Goal: Ask a question

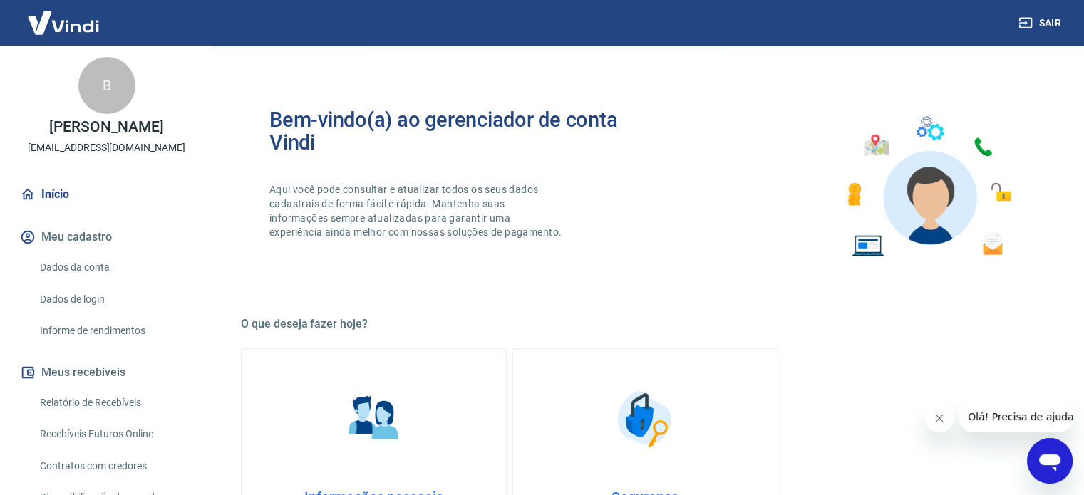
click at [138, 399] on link "Relatório de Recebíveis" at bounding box center [115, 402] width 162 height 29
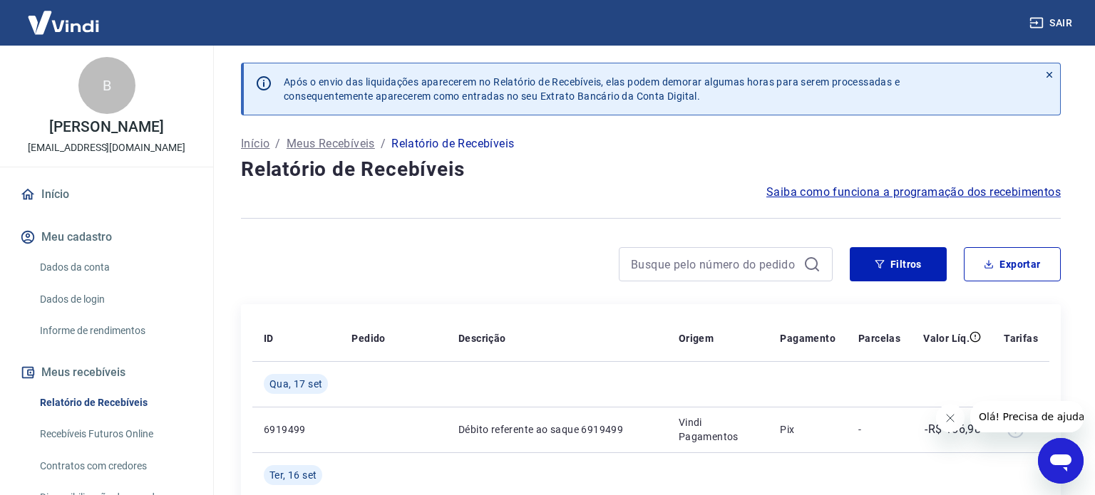
click at [84, 400] on link "Relatório de Recebíveis" at bounding box center [115, 402] width 162 height 29
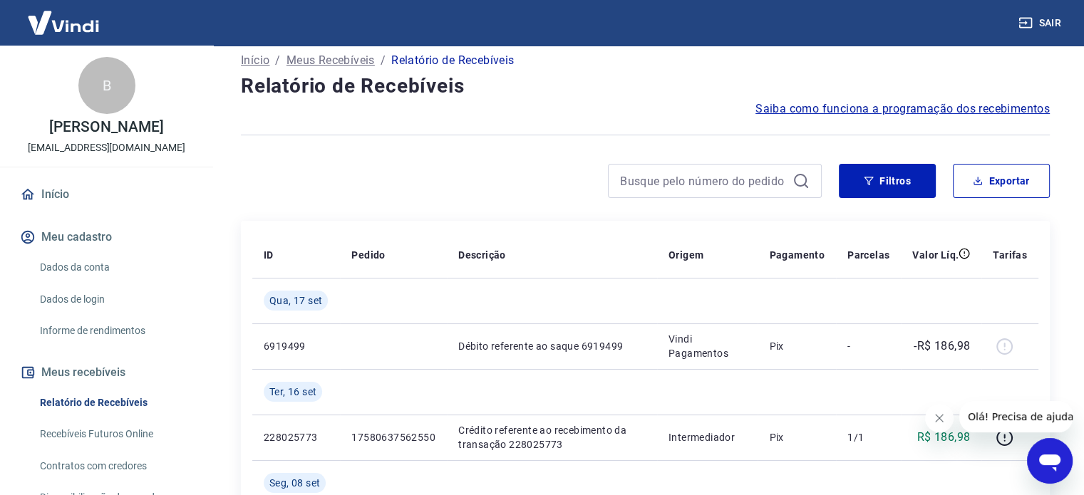
click at [51, 197] on link "Início" at bounding box center [106, 194] width 179 height 31
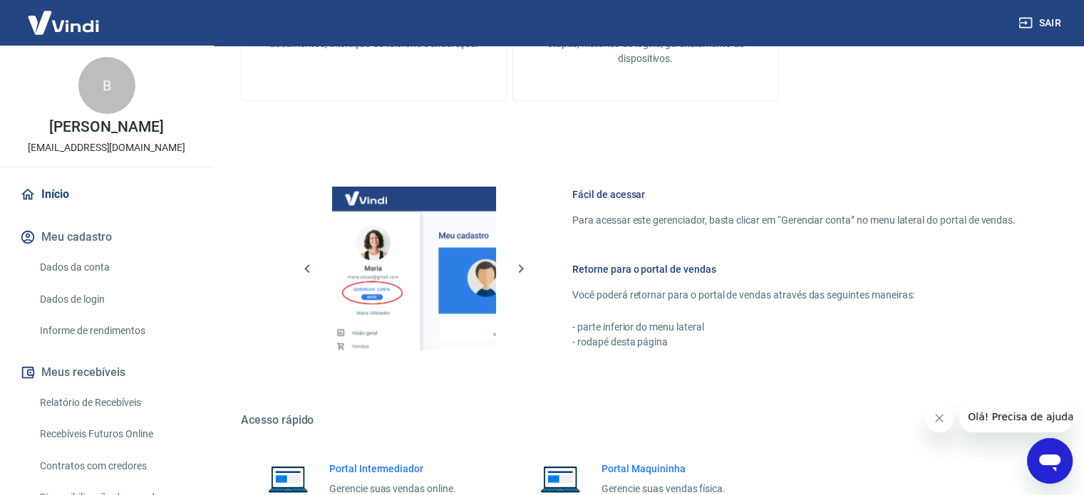
scroll to position [629, 0]
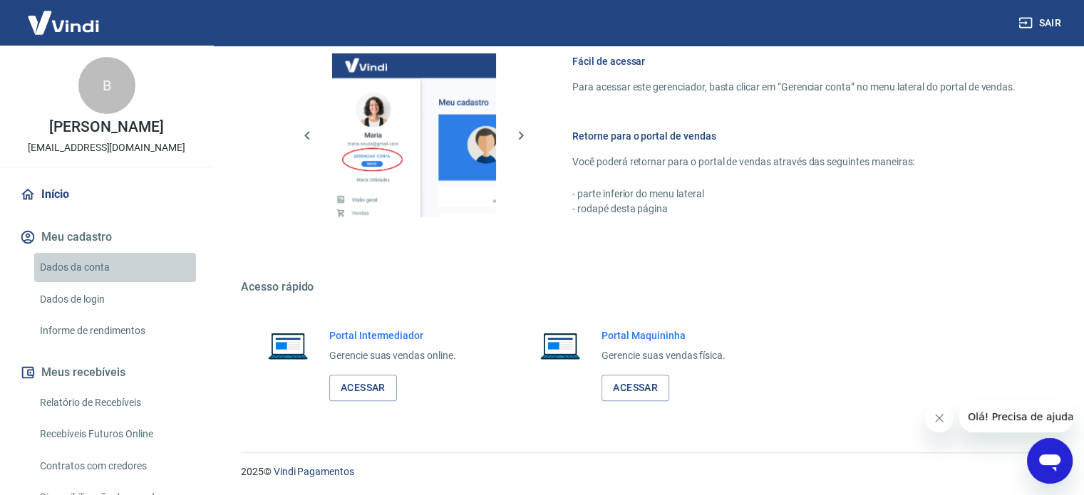
click at [163, 262] on link "Dados da conta" at bounding box center [115, 267] width 162 height 29
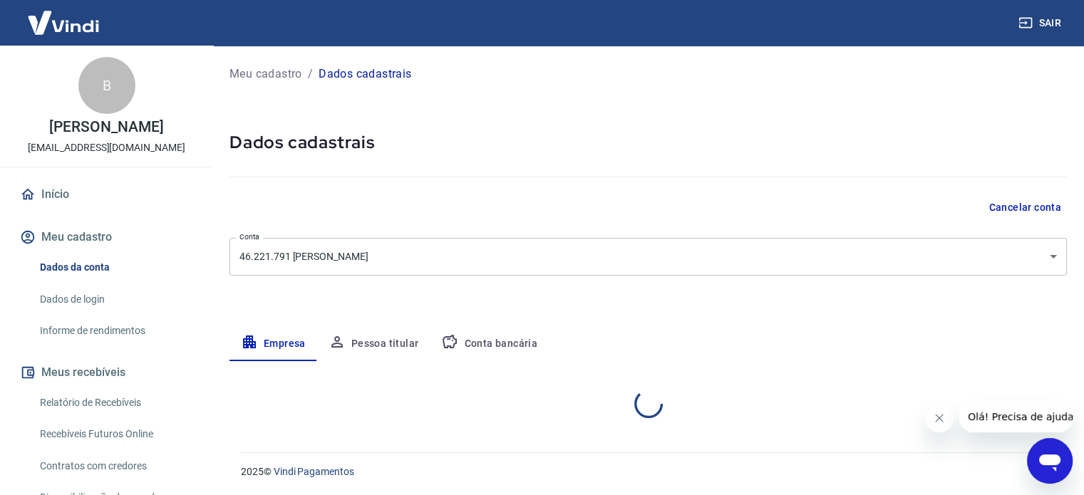
select select "MG"
select select "business"
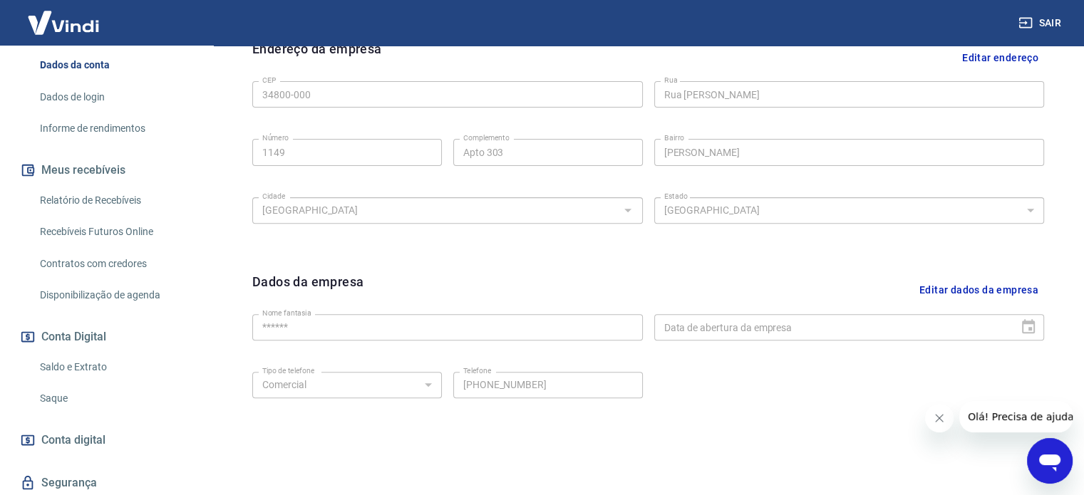
scroll to position [248, 0]
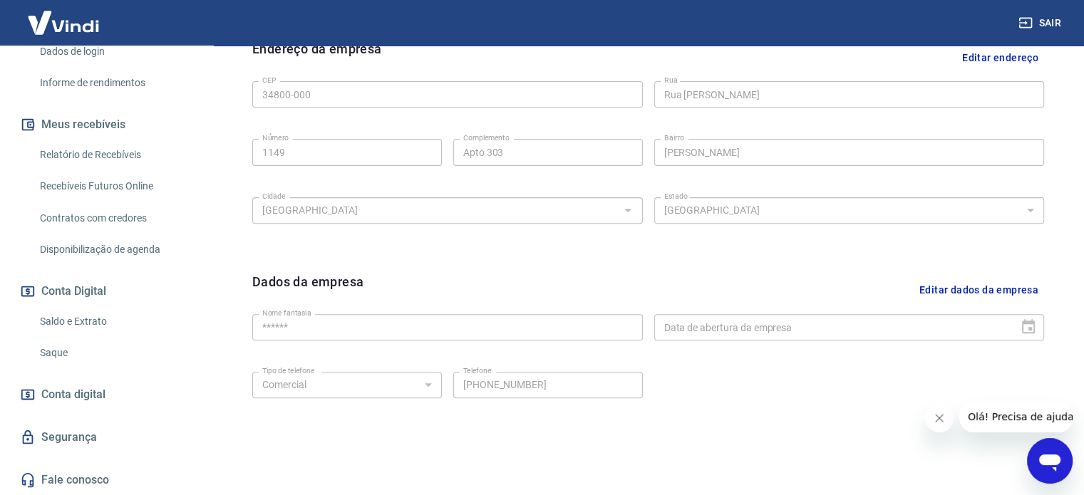
click at [100, 396] on span "Conta digital" at bounding box center [73, 395] width 64 height 20
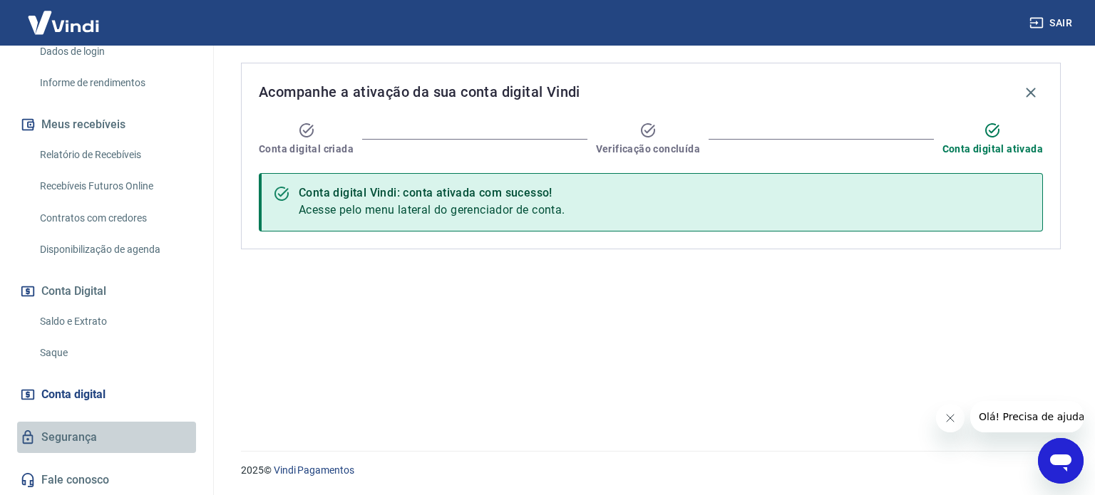
click at [160, 430] on link "Segurança" at bounding box center [106, 437] width 179 height 31
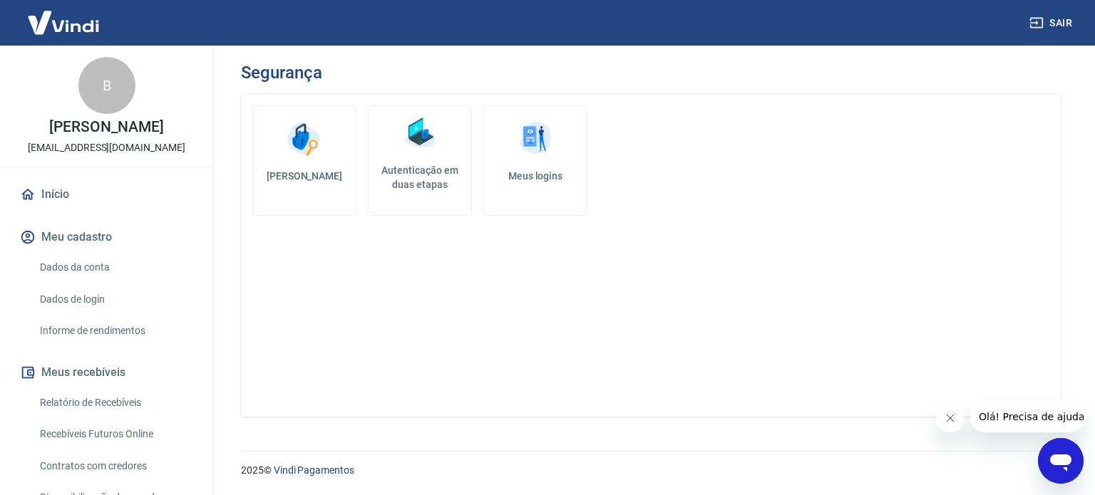
click at [113, 135] on p "[PERSON_NAME]" at bounding box center [106, 127] width 114 height 15
click at [105, 107] on div "B" at bounding box center [106, 85] width 57 height 57
click at [103, 86] on div "B" at bounding box center [106, 85] width 57 height 57
click at [91, 273] on link "Dados da conta" at bounding box center [115, 267] width 162 height 29
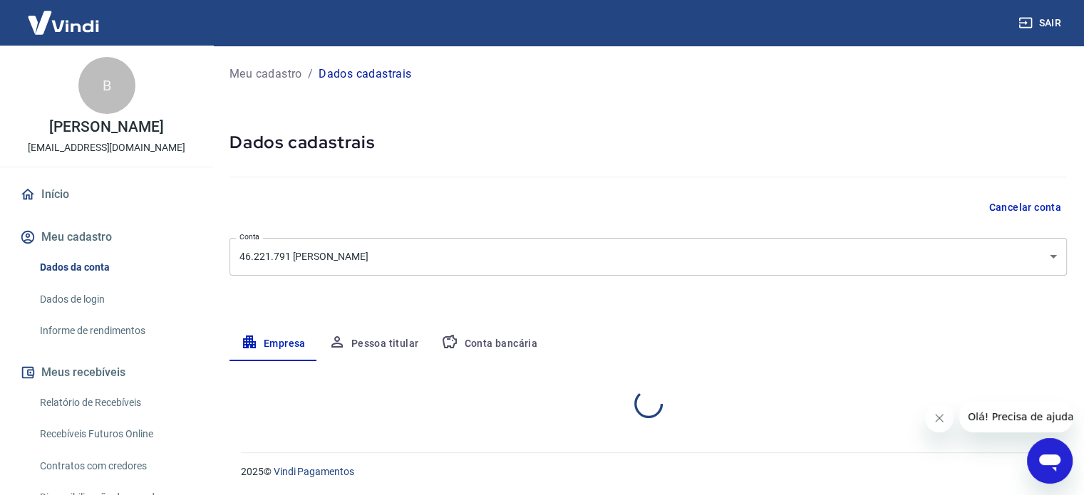
select select "MG"
select select "business"
click at [100, 294] on link "Dados de login" at bounding box center [115, 299] width 162 height 29
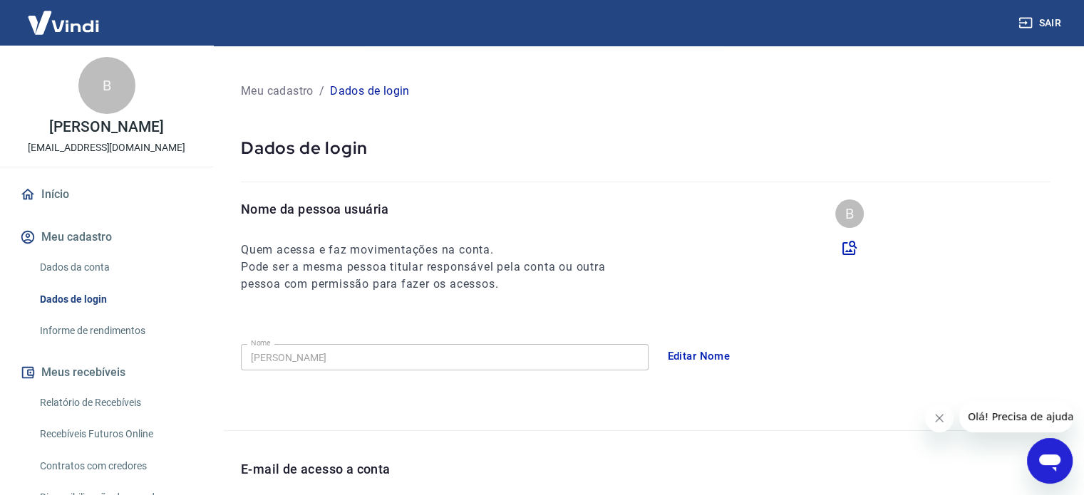
click at [112, 317] on link "Informe de rendimentos" at bounding box center [115, 330] width 162 height 29
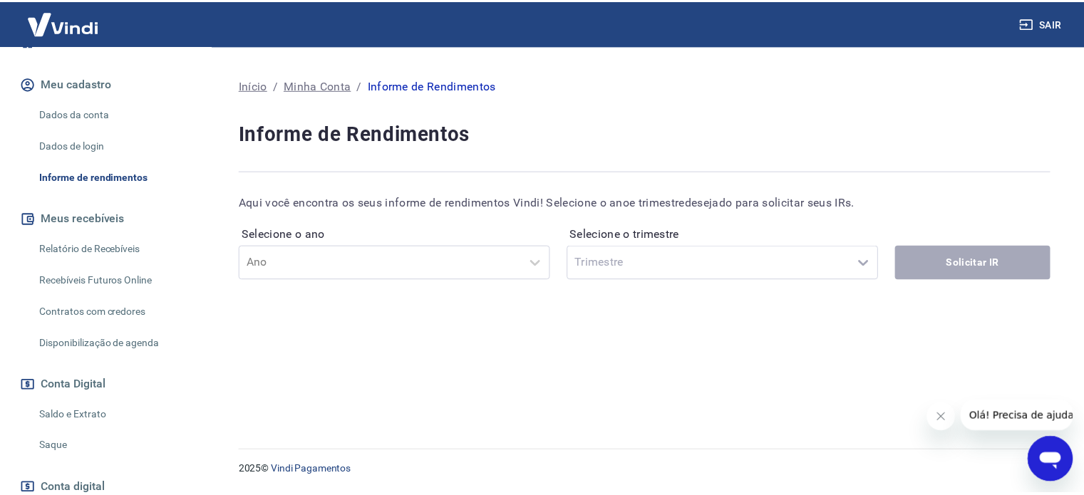
scroll to position [158, 0]
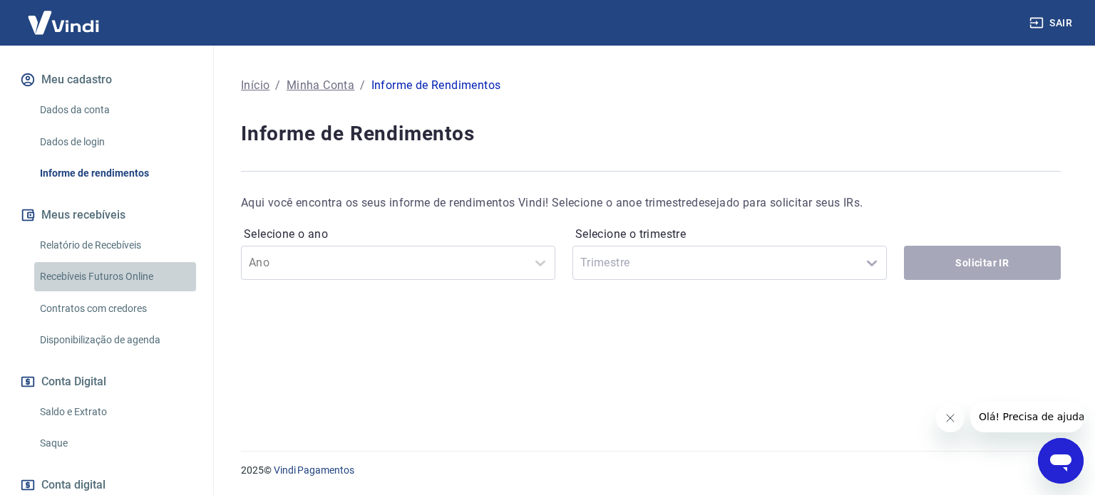
click at [147, 272] on link "Recebíveis Futuros Online" at bounding box center [115, 276] width 162 height 29
click at [145, 341] on link "Disponibilização de agenda" at bounding box center [115, 340] width 162 height 29
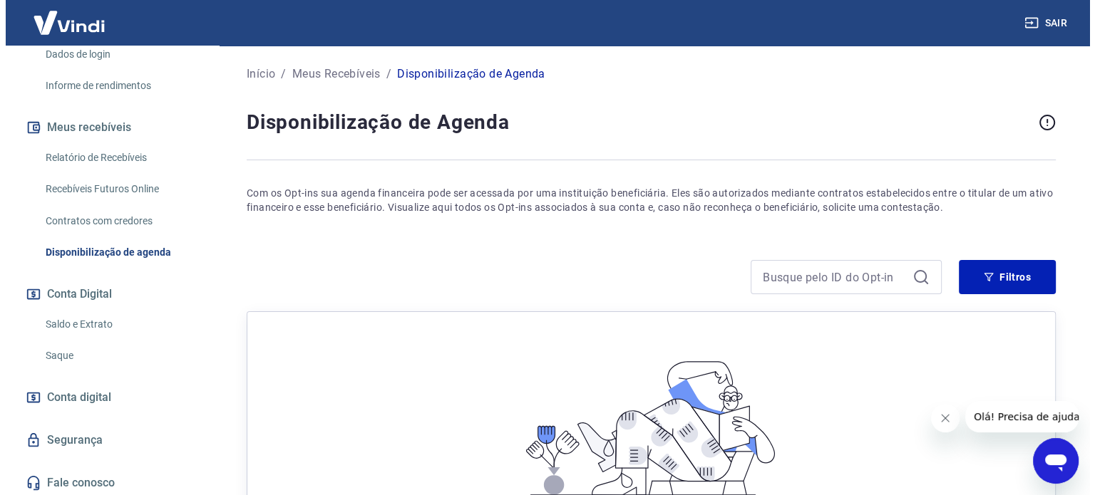
scroll to position [248, 0]
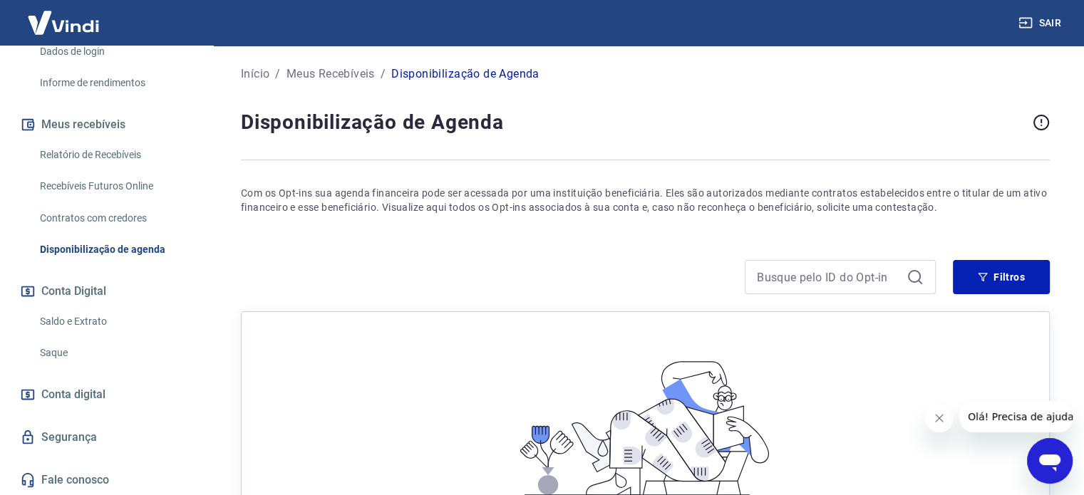
click at [128, 324] on link "Saldo e Extrato" at bounding box center [115, 321] width 162 height 29
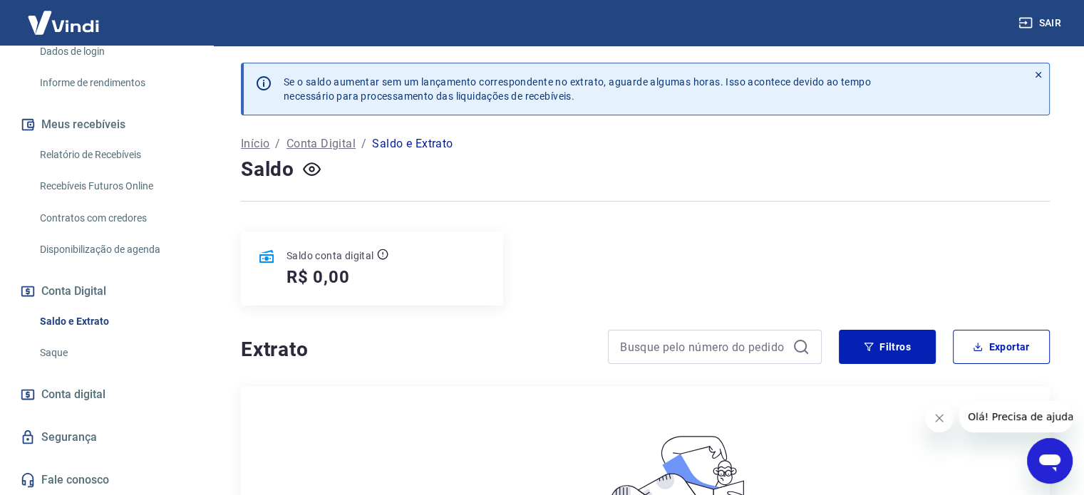
click at [151, 431] on link "Segurança" at bounding box center [106, 437] width 179 height 31
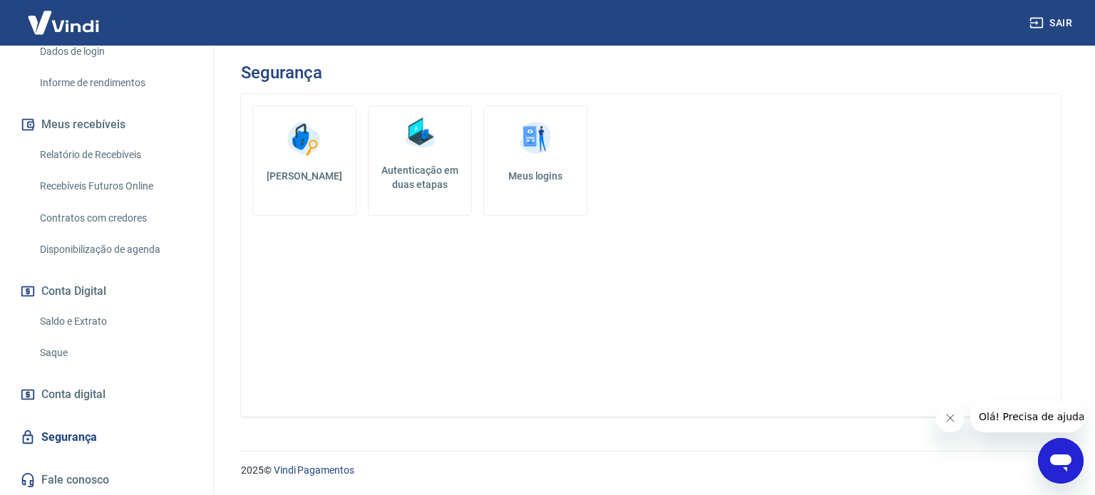
click at [160, 469] on link "Fale conosco" at bounding box center [106, 480] width 179 height 31
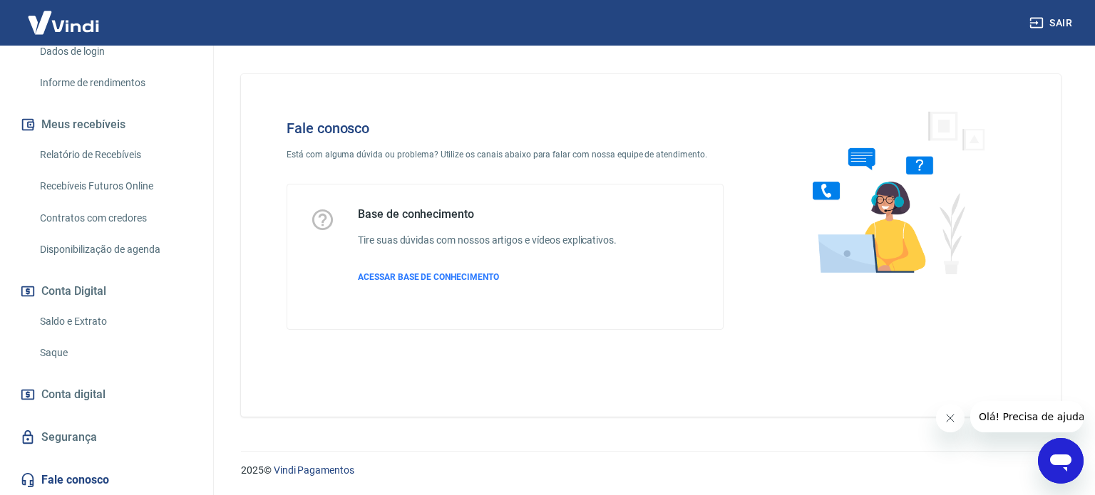
click at [1072, 459] on icon "Abrir janela de mensagens" at bounding box center [1061, 461] width 26 height 26
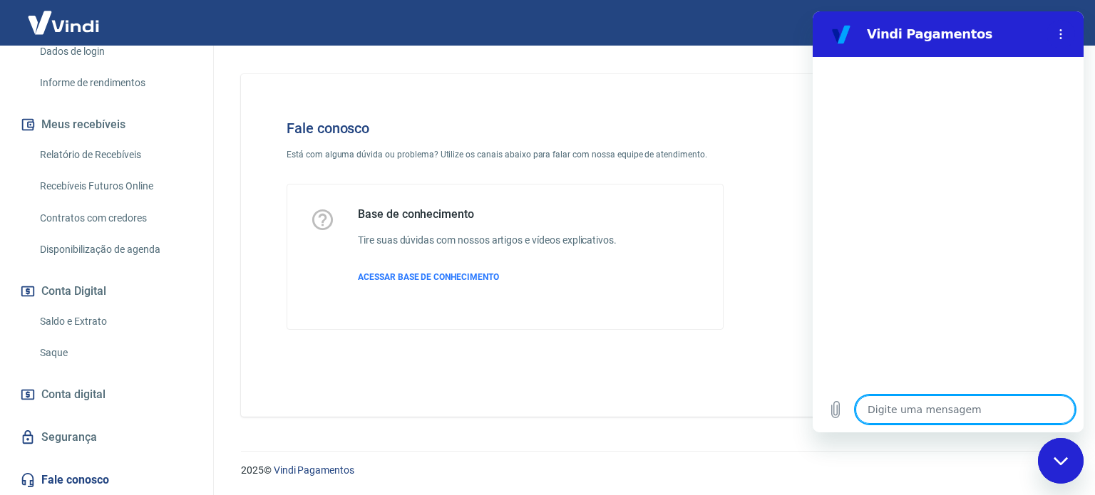
type textarea "B"
type textarea "x"
type textarea "Bo"
type textarea "x"
type textarea "Boa"
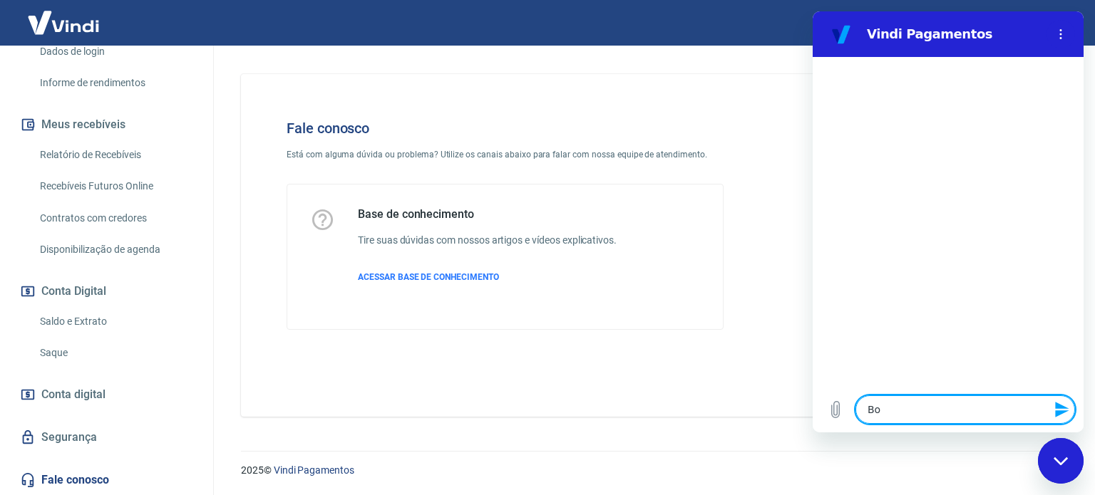
type textarea "x"
type textarea "Boa"
type textarea "x"
type textarea "Boa t"
type textarea "x"
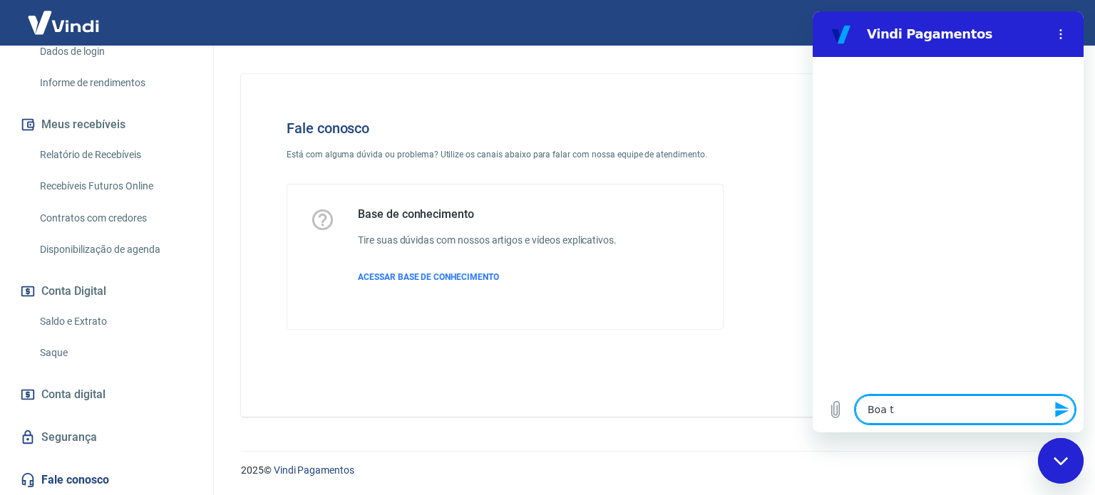
type textarea "Boa ta"
type textarea "x"
type textarea "Boa tar"
type textarea "x"
type textarea "Boa tard"
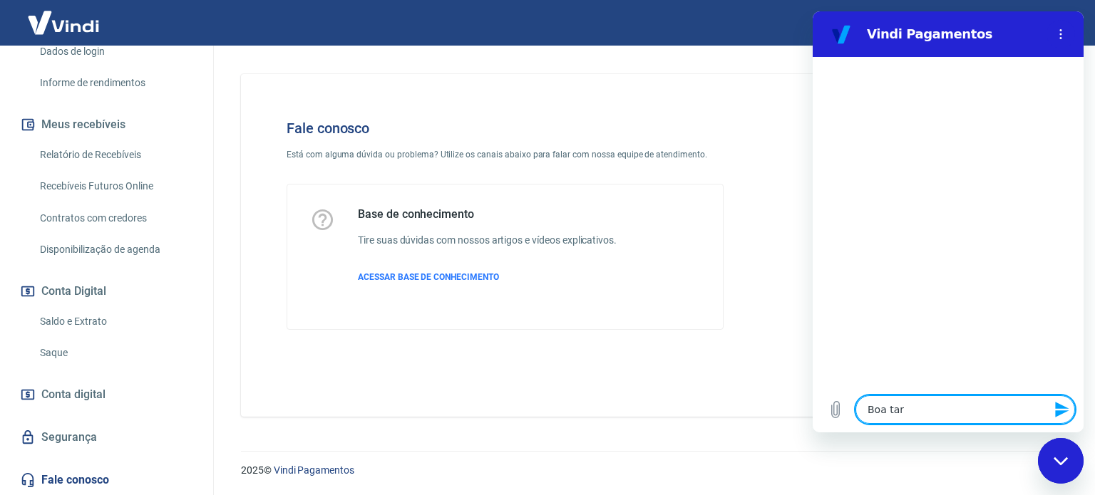
type textarea "x"
type textarea "Boa tarde"
type textarea "x"
type textarea "Boa tarde"
type textarea "x"
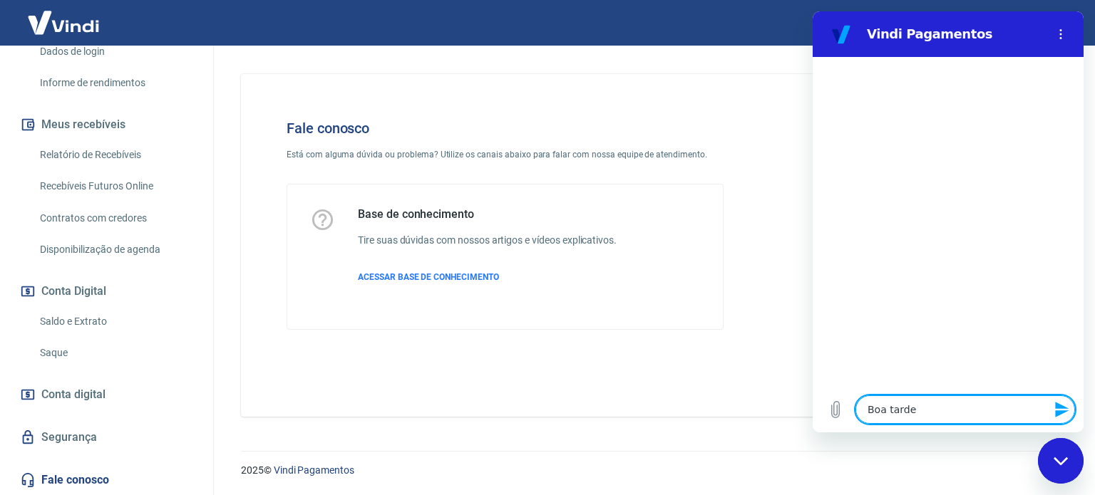
type textarea "Boa tarde !"
type textarea "x"
type textarea "Boa tarde !"
type textarea "x"
type textarea "Boa tarde ! P"
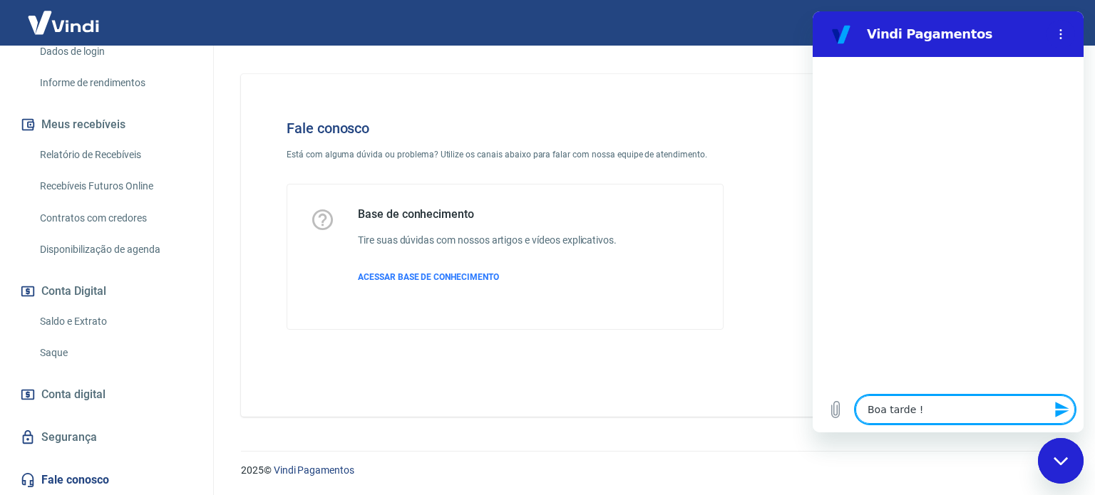
type textarea "x"
type textarea "Boa tarde ! Pr"
type textarea "x"
type textarea "Boa tarde ! Pre"
type textarea "x"
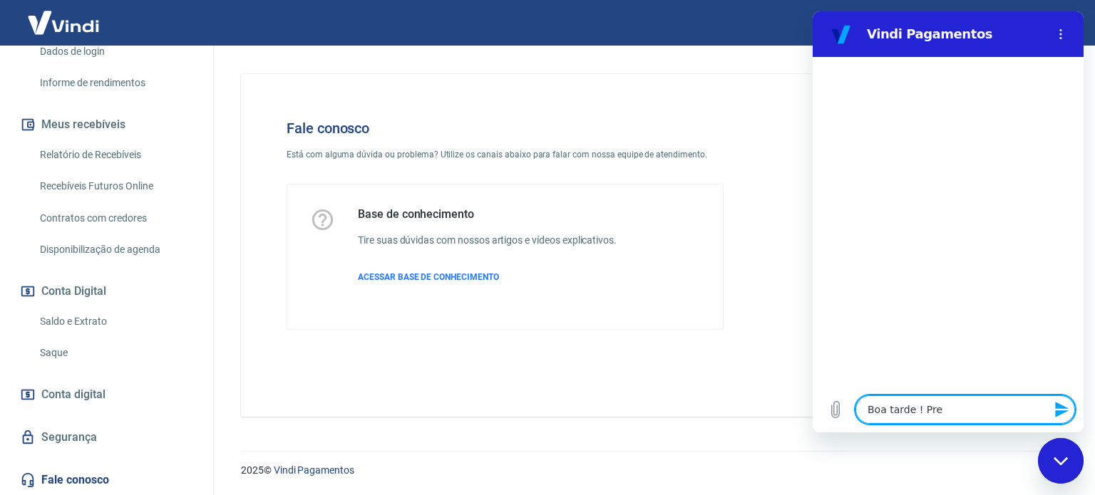
type textarea "Boa tarde ! Prec"
type textarea "x"
type textarea "Boa tarde ! Preci"
type textarea "x"
type textarea "Boa tarde ! Precis"
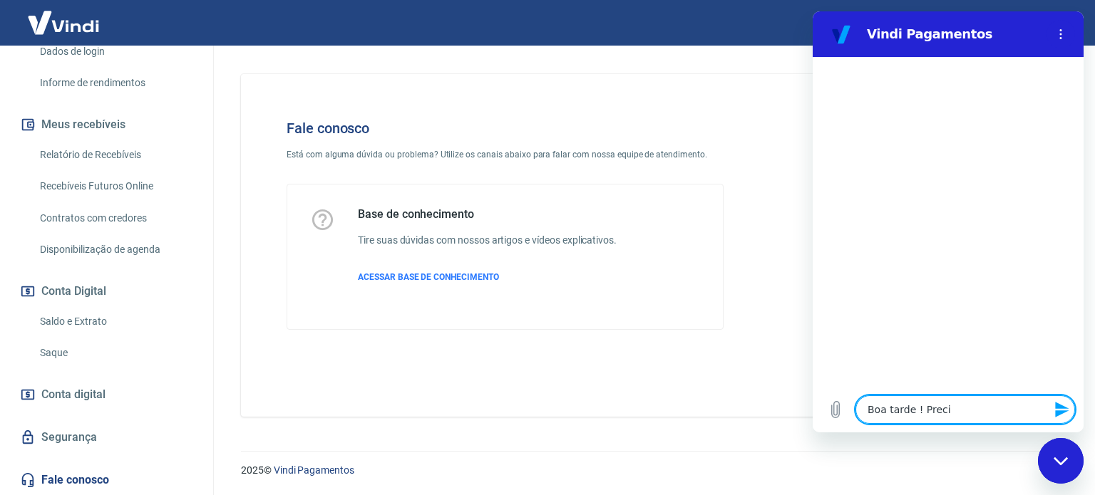
type textarea "x"
type textarea "Boa tarde ! Preciso"
type textarea "x"
type textarea "Boa tarde ! Preciso"
type textarea "x"
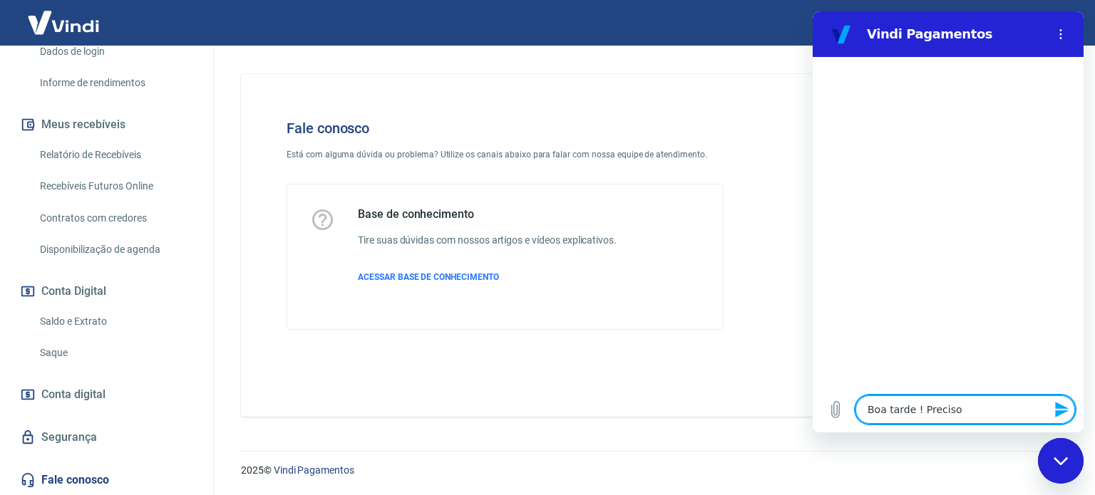
type textarea "Boa tarde ! Preciso d"
type textarea "x"
type textarea "Boa tarde ! Preciso de"
type textarea "x"
type textarea "Boa tarde ! Preciso de"
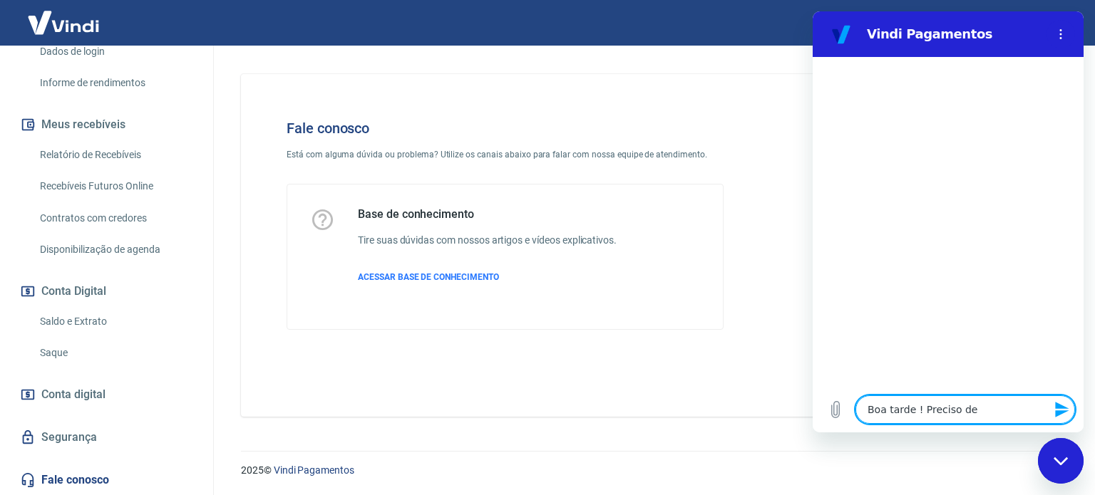
type textarea "x"
type textarea "Boa tarde ! Preciso de a"
type textarea "x"
type textarea "Boa tarde ! Preciso de at"
type textarea "x"
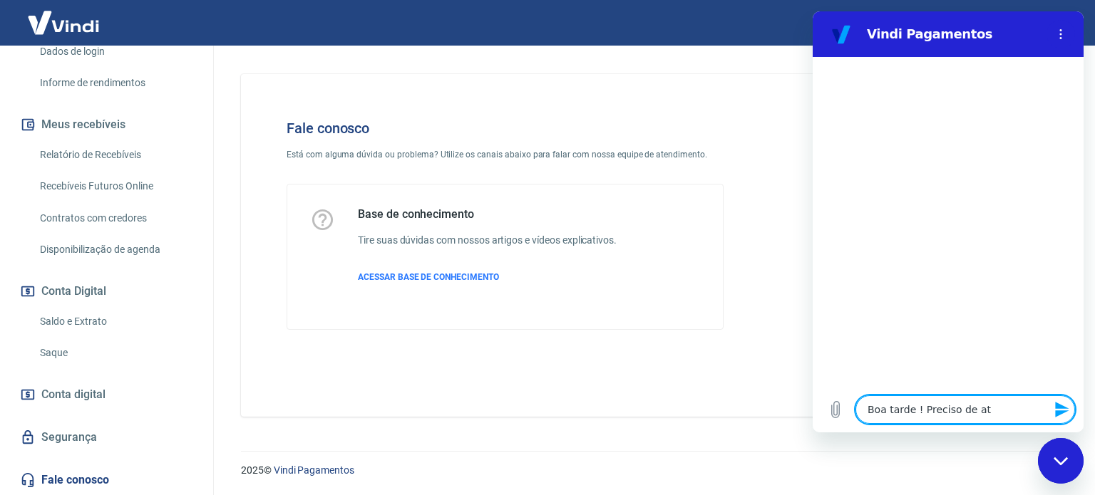
type textarea "Boa tarde ! Preciso de ate"
type textarea "x"
type textarea "Boa tarde ! Preciso de aten"
type textarea "x"
type textarea "Boa tarde ! Preciso de atend"
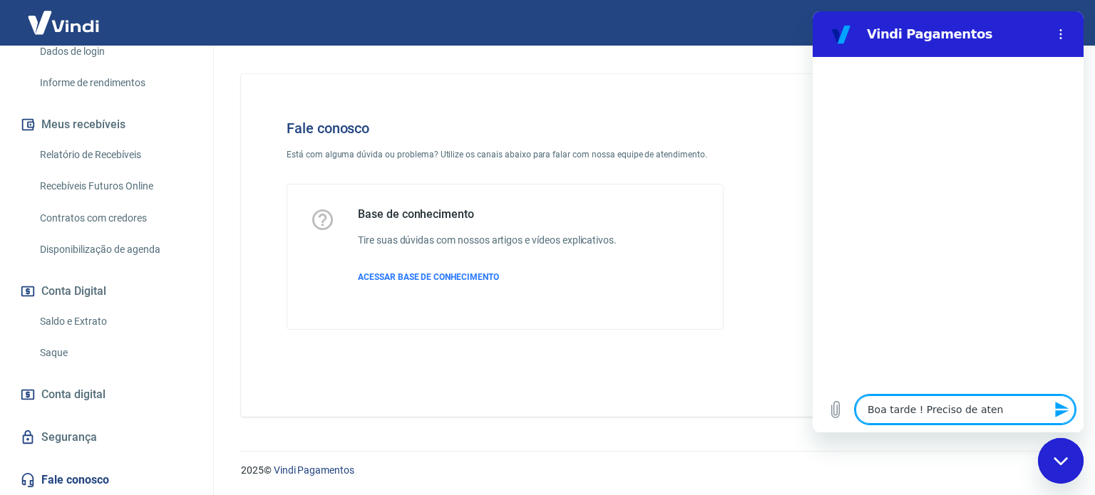
type textarea "x"
type textarea "Boa tarde ! Preciso de atendi"
type textarea "x"
type textarea "Boa tarde ! Preciso de atendim"
type textarea "x"
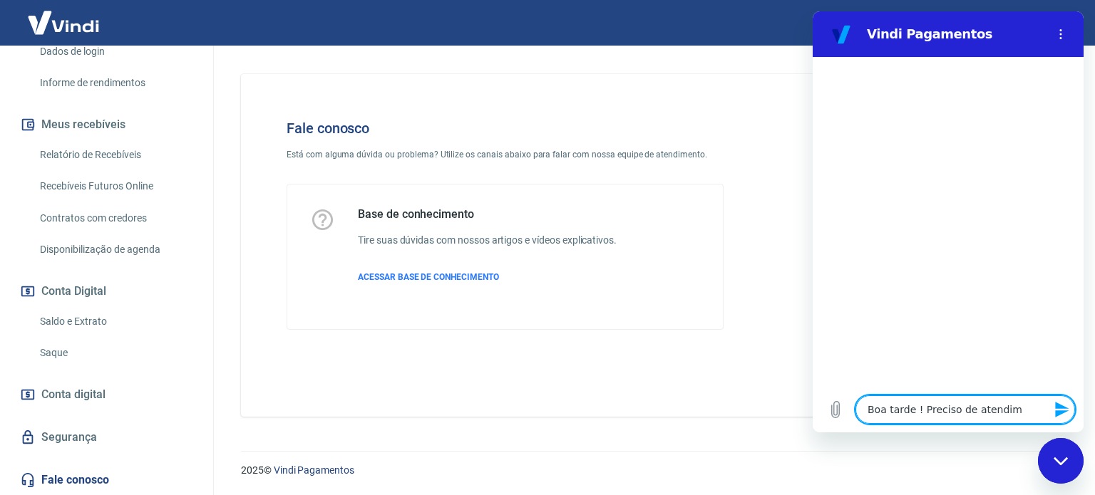
type textarea "Boa tarde ! Preciso de atendime"
type textarea "x"
type textarea "Boa tarde ! Preciso de atendimen"
type textarea "x"
type textarea "Boa tarde ! Preciso de atendiment"
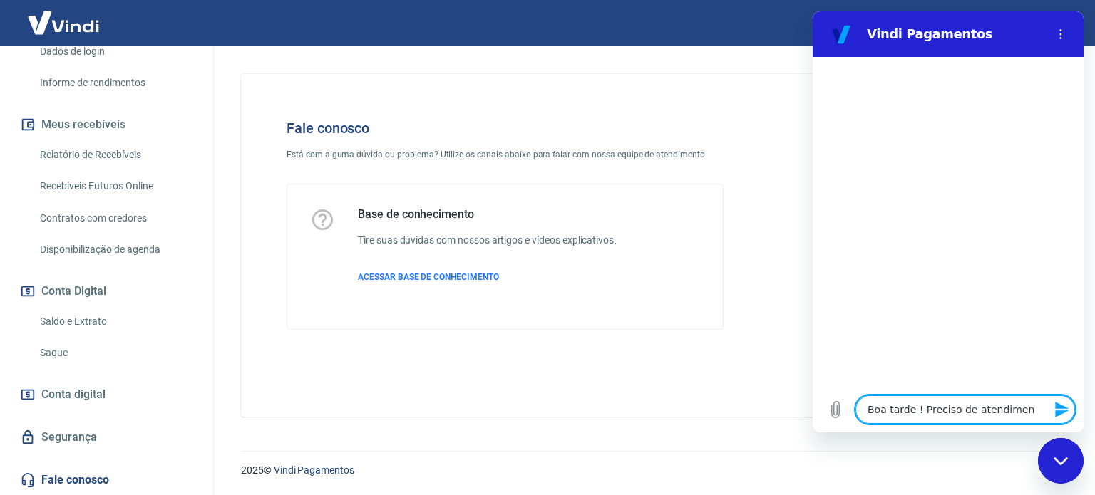
type textarea "x"
type textarea "Boa tarde ! Preciso de atendimento"
type textarea "x"
type textarea "Boa tarde ! Preciso de atendimento"
type textarea "x"
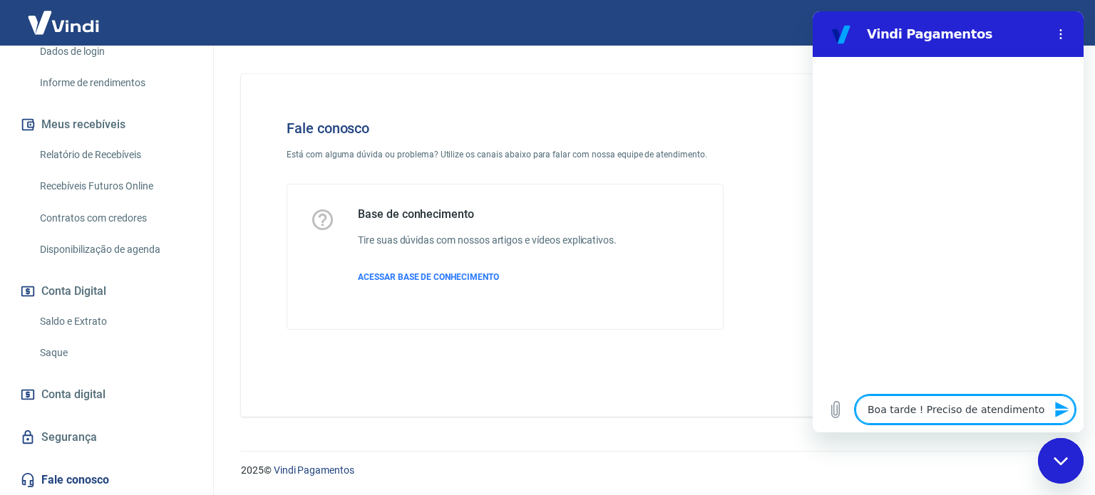
type textarea "Boa tarde ! Preciso de atendimento h"
type textarea "x"
type textarea "Boa tarde ! Preciso de atendimento hu"
type textarea "x"
type textarea "Boa tarde ! Preciso de atendimento hum"
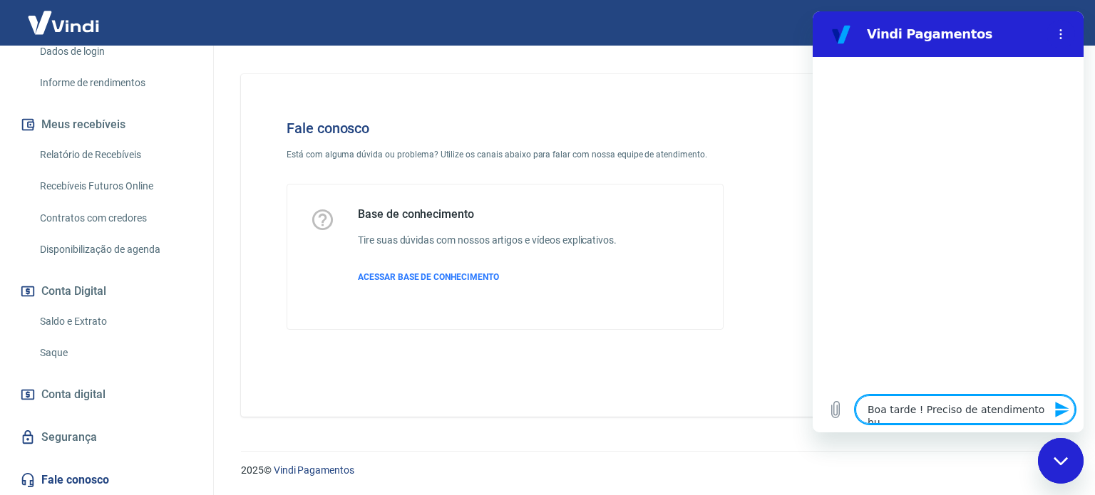
type textarea "x"
type textarea "Boa tarde ! Preciso de atendimento huma"
type textarea "x"
type textarea "Boa tarde ! Preciso de atendimento human"
type textarea "x"
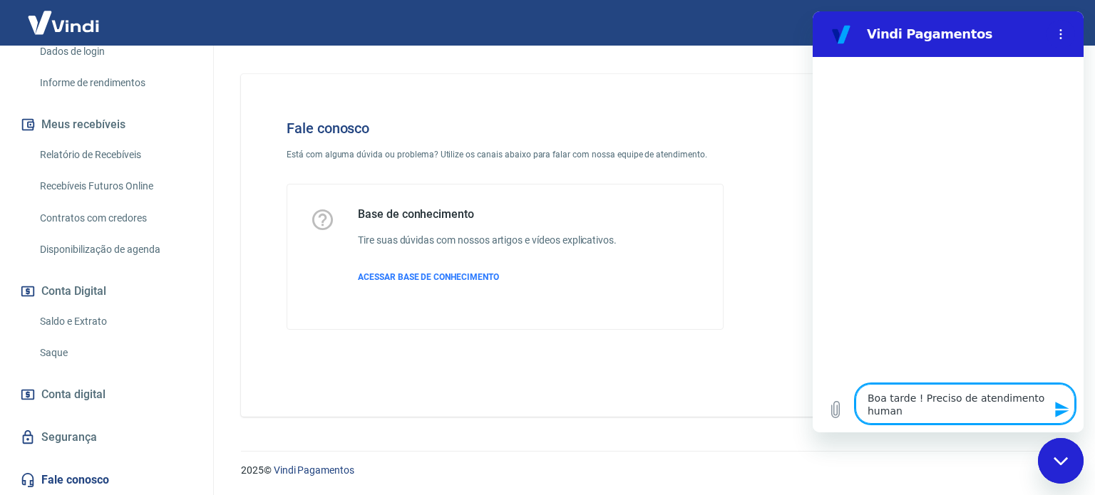
type textarea "Boa tarde ! Preciso de atendimento humano"
type textarea "x"
type textarea "Boa tarde ! Preciso de atendimento humano"
type textarea "x"
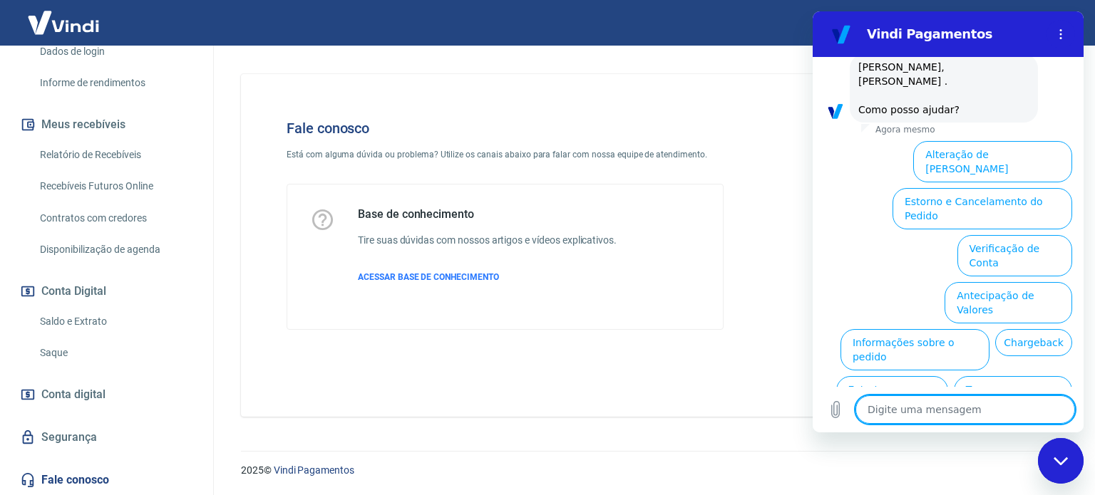
scroll to position [123, 0]
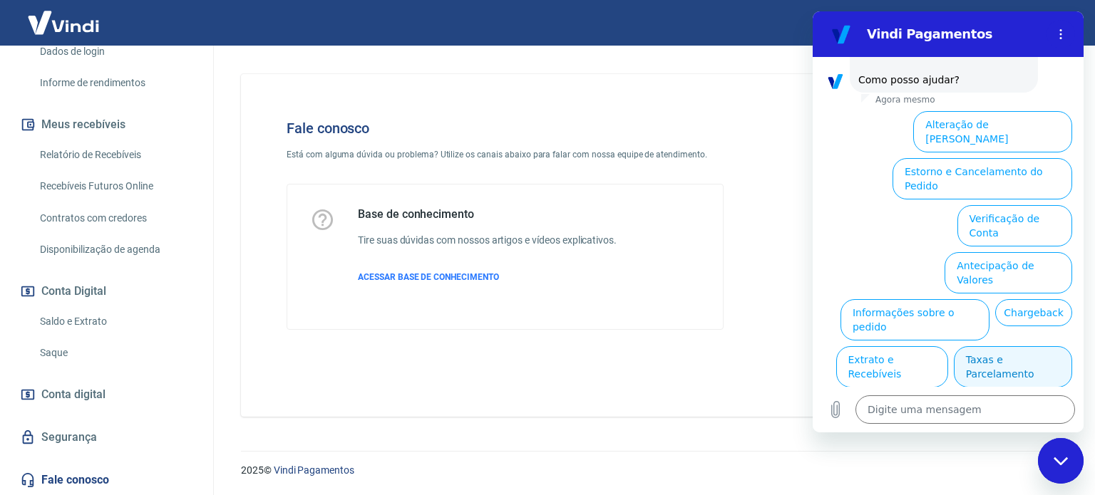
click at [1019, 346] on button "Taxas e Parcelamento" at bounding box center [1013, 366] width 118 height 41
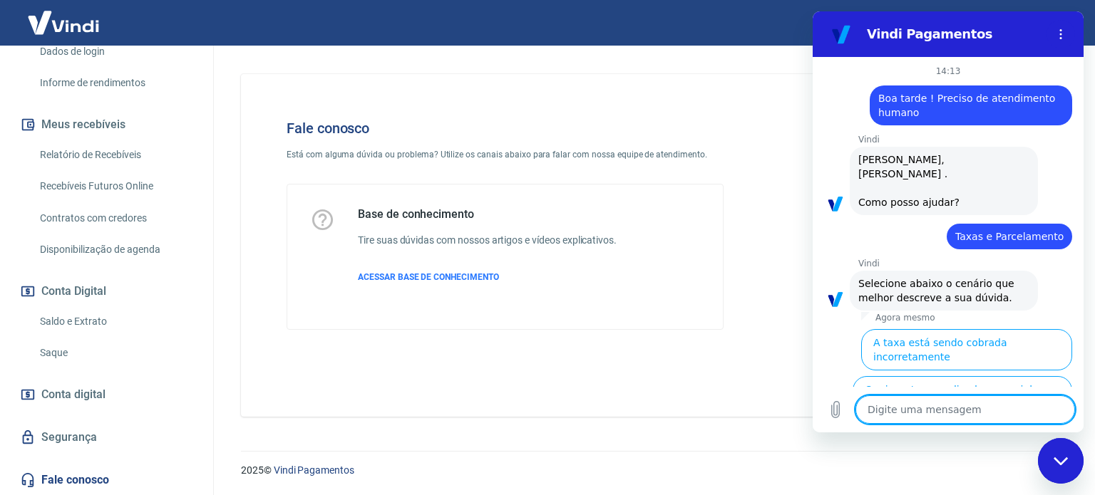
scroll to position [117, 0]
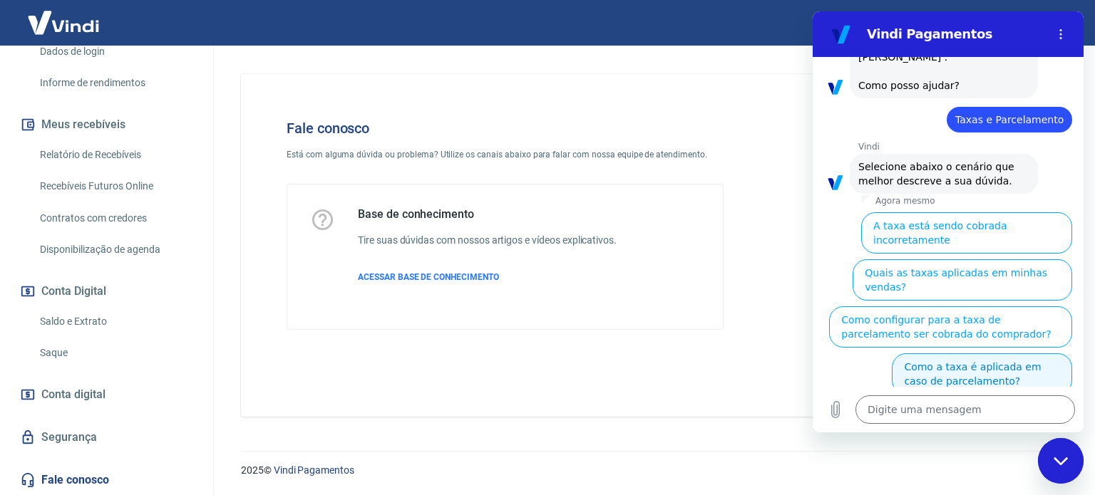
click at [1026, 354] on button "Como a taxa é aplicada em caso de parcelamento?" at bounding box center [982, 374] width 180 height 41
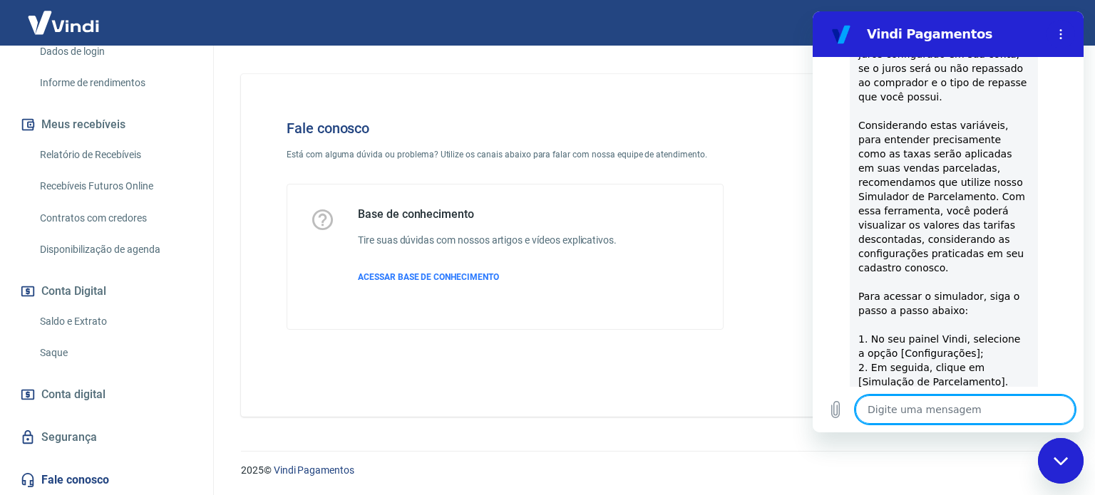
scroll to position [604, 0]
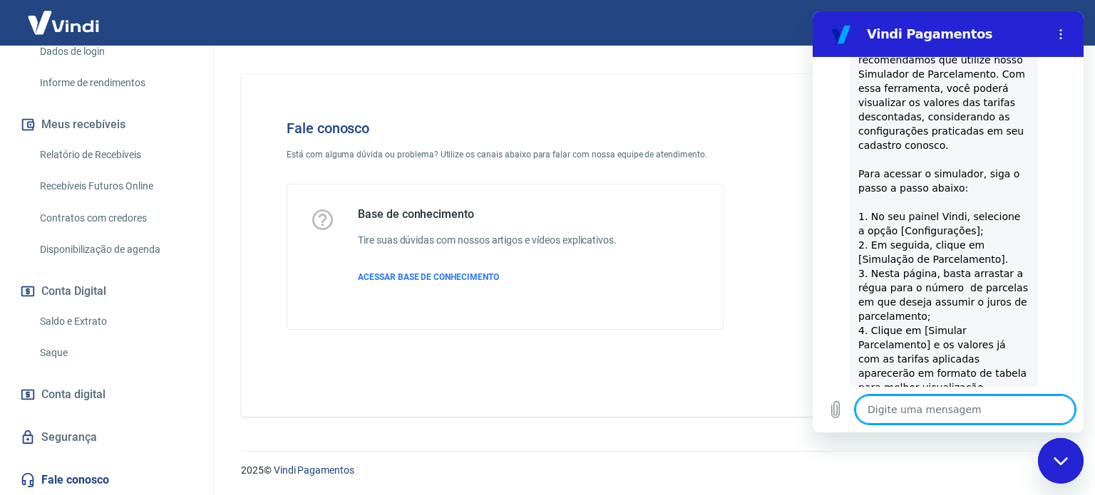
type textarea "x"
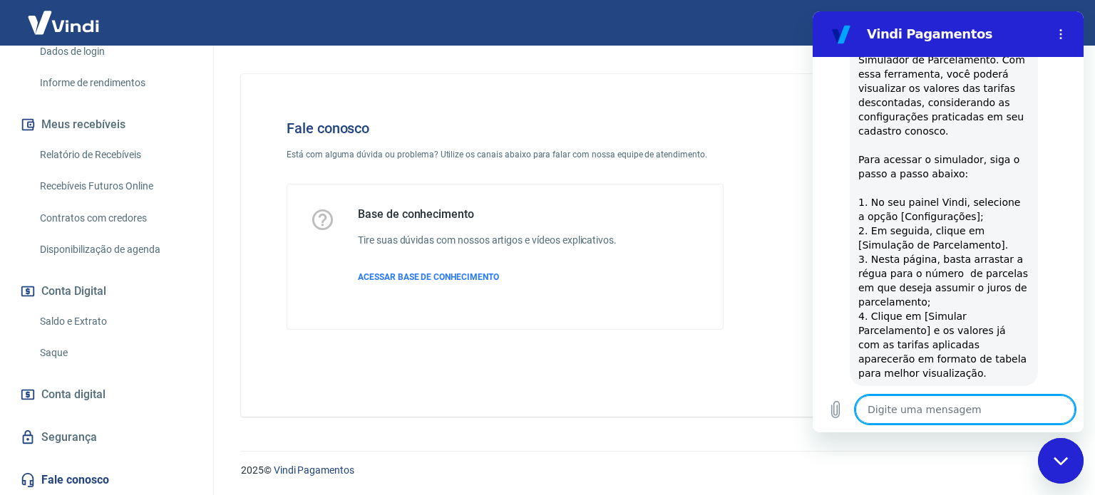
click at [970, 402] on textarea at bounding box center [965, 410] width 220 height 29
type textarea "n"
type textarea "x"
type textarea "na"
type textarea "x"
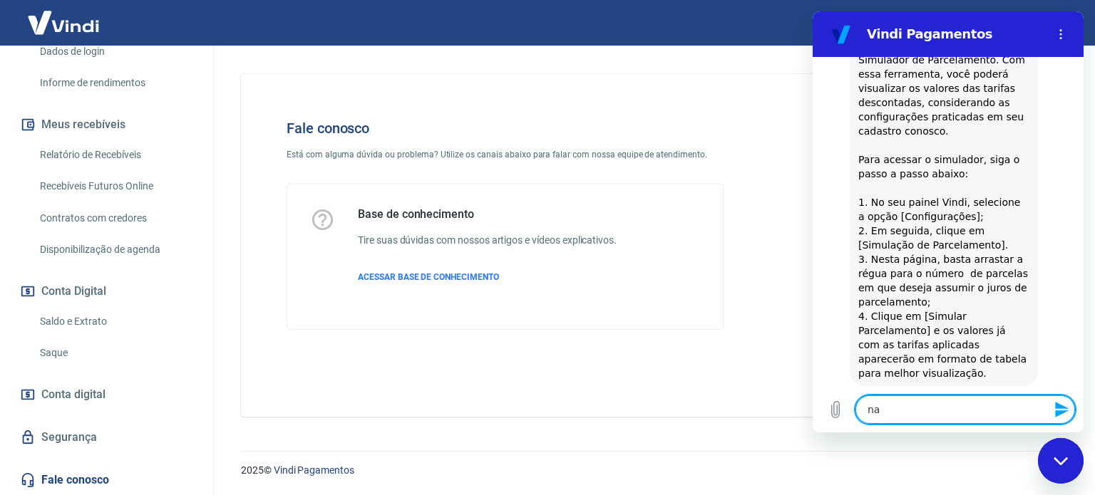
type textarea "nao"
type textarea "x"
type textarea "nao"
type textarea "x"
type textarea "nao e"
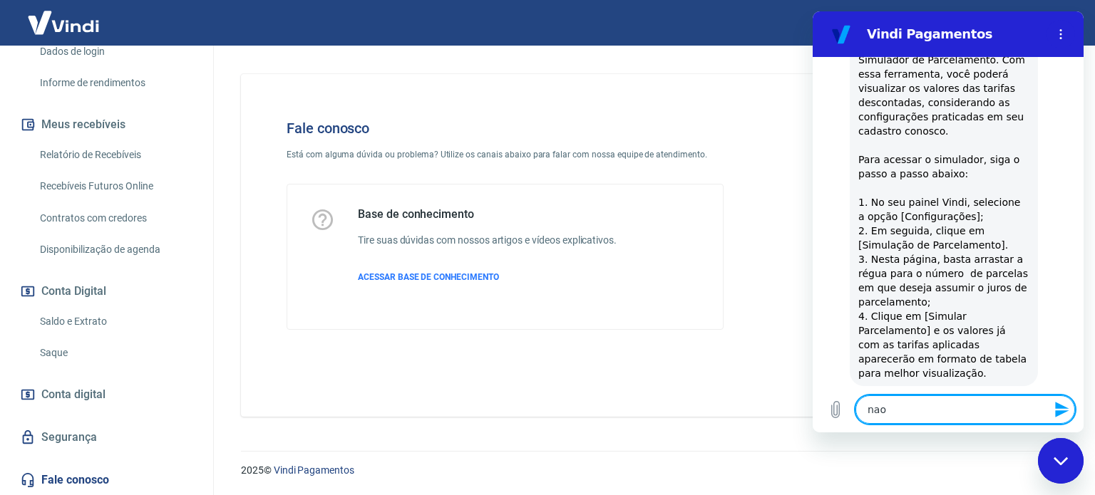
type textarea "x"
type textarea "nao es"
type textarea "x"
type textarea "nao est"
type textarea "x"
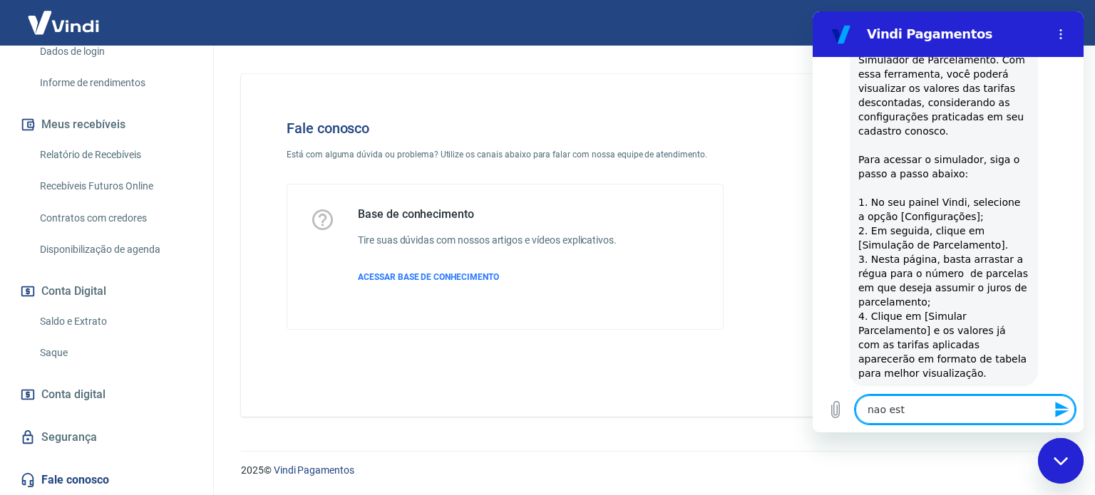
type textarea "nao esto"
type textarea "x"
type textarea "nao estou"
type textarea "x"
type textarea "nao estou"
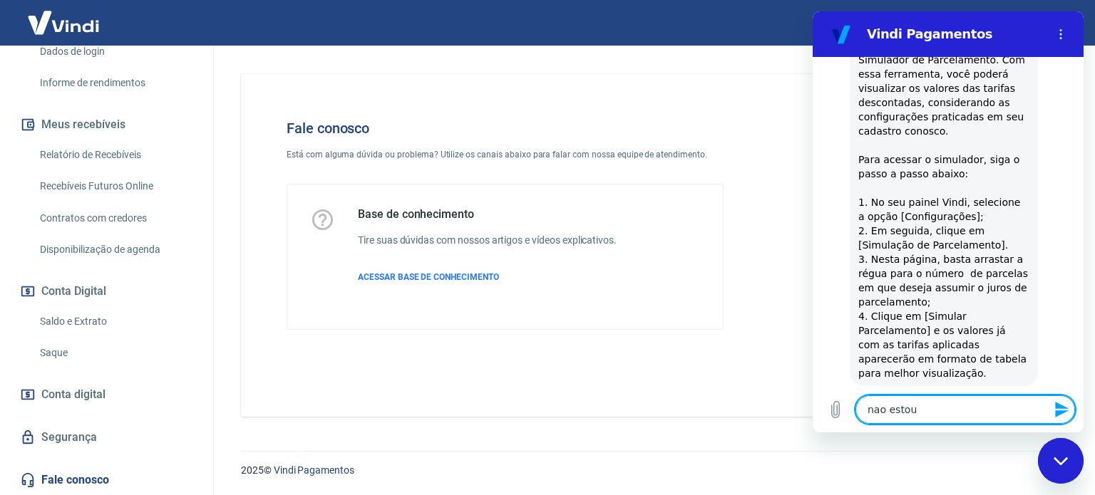
type textarea "x"
type textarea "nao estou a"
type textarea "x"
type textarea "nao estou ac"
type textarea "x"
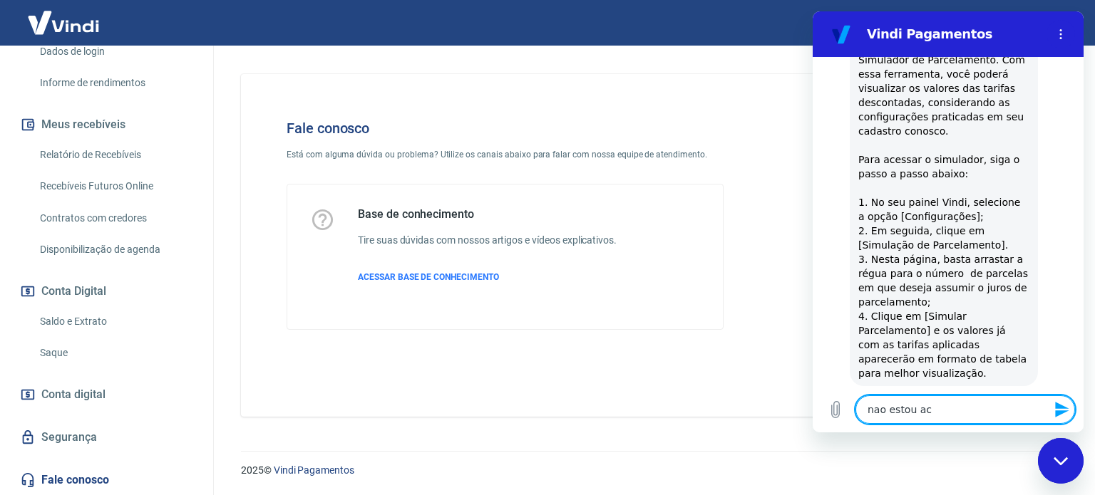
type textarea "nao estou ach"
type textarea "x"
type textarea "nao estou acha"
type textarea "x"
type textarea "nao estou achan"
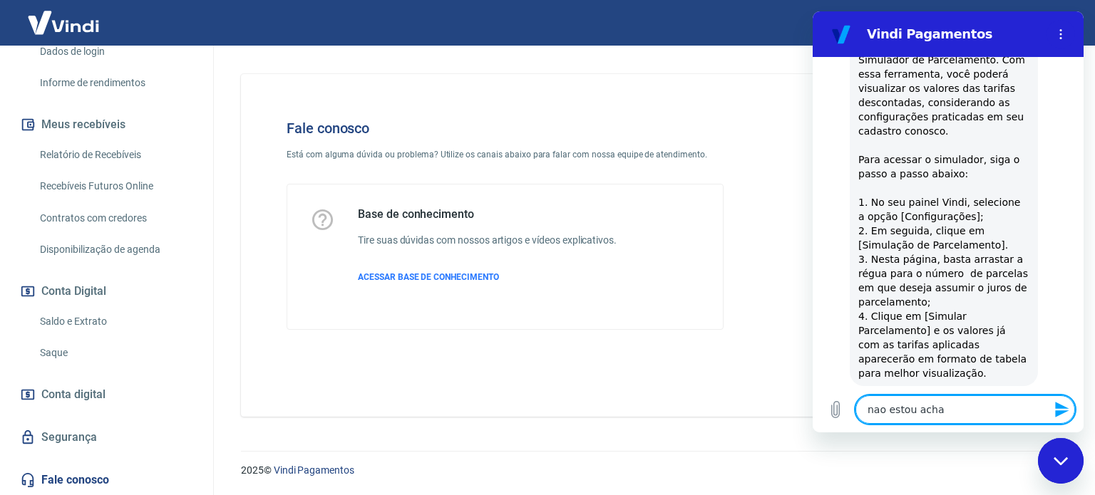
type textarea "x"
type textarea "nao estou achand"
type textarea "x"
type textarea "nao estou achando"
type textarea "x"
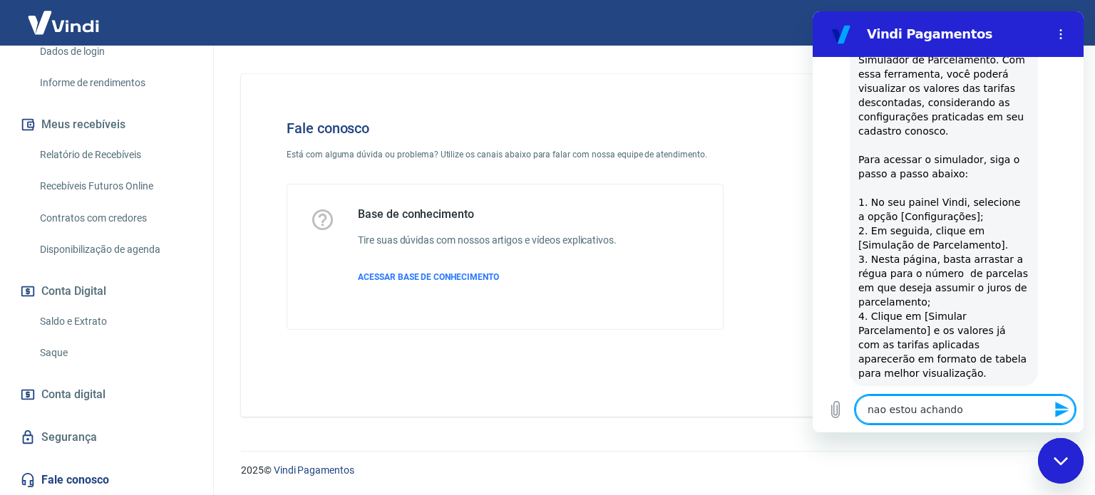
type textarea "nao estou achando"
type textarea "x"
type textarea "nao estou achando o"
type textarea "x"
type textarea "nao estou achando o"
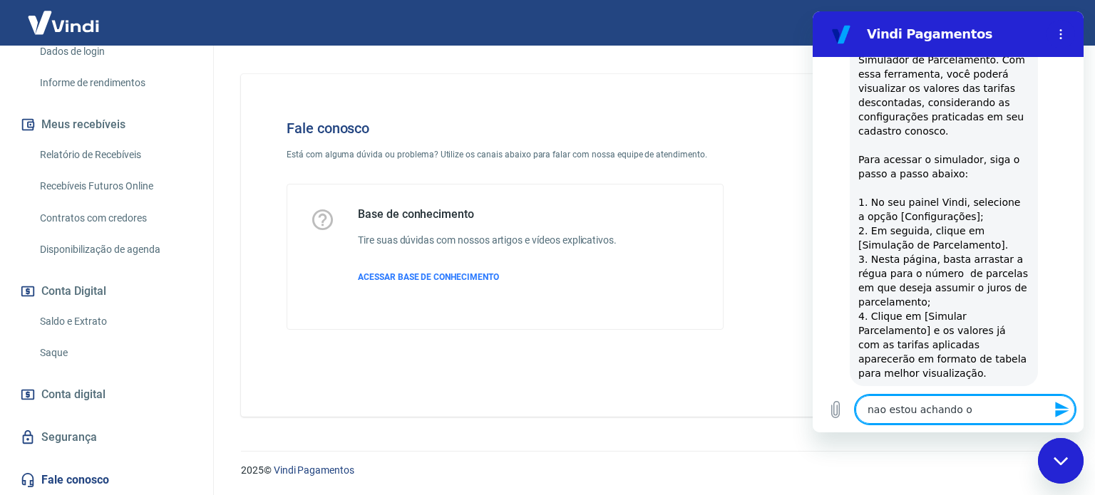
type textarea "x"
type textarea "nao estou achando o b"
type textarea "x"
type textarea "nao estou achando o bo"
type textarea "x"
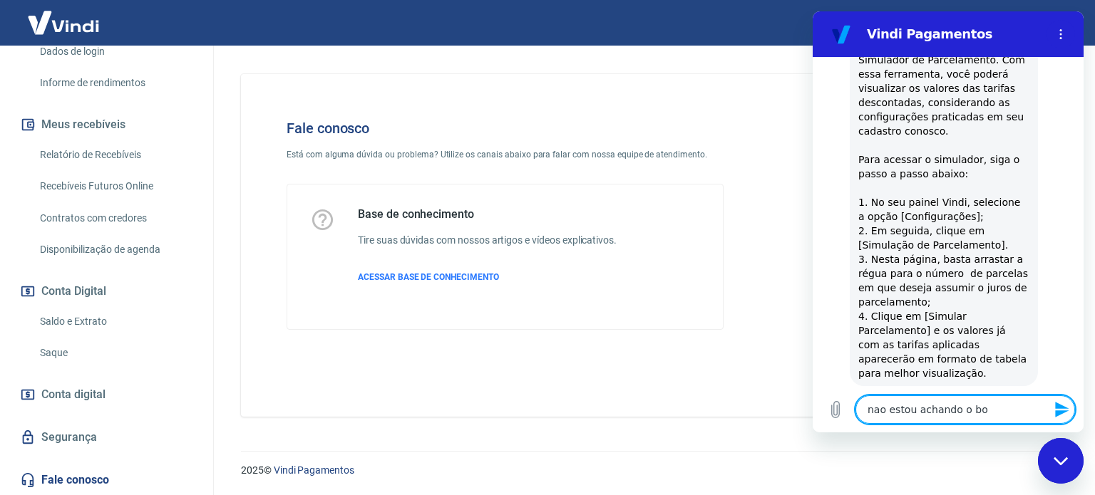
type textarea "nao estou achando o bot"
type textarea "x"
type textarea "nao estou achando o bota"
type textarea "x"
type textarea "nao estou achando o botao"
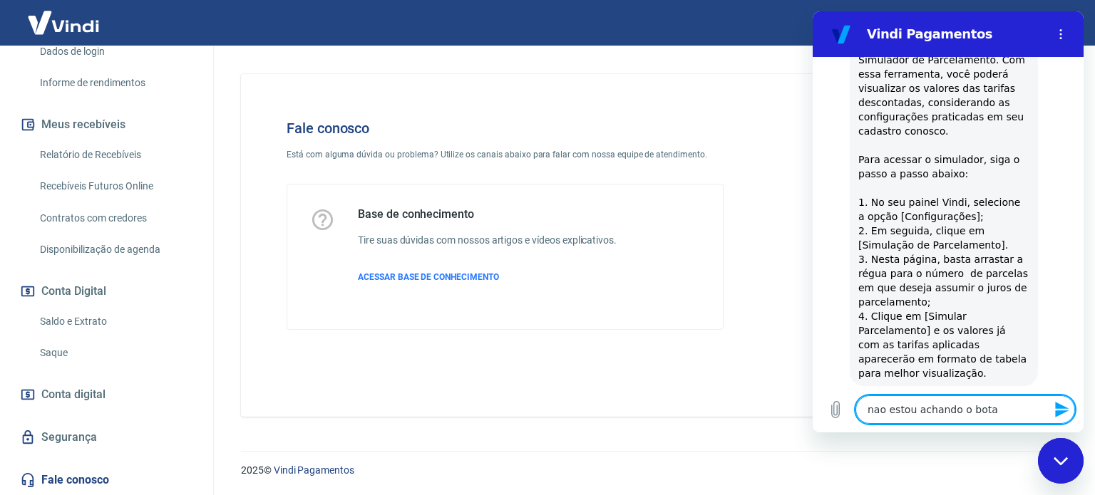
type textarea "x"
type textarea "nao estou achando o botao"
type textarea "x"
type textarea "nao estou achando o botao c"
type textarea "x"
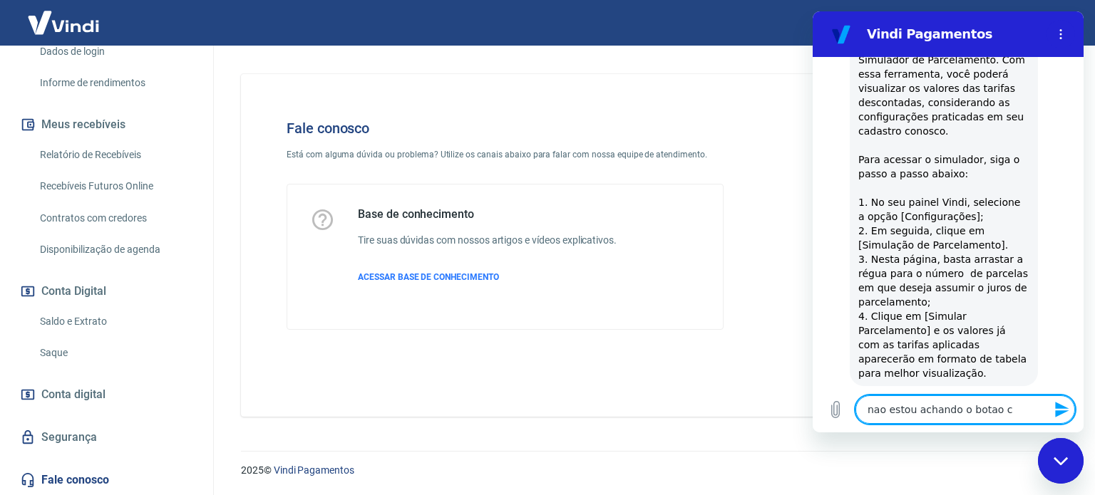
type textarea "nao estou achando o botao co"
type textarea "x"
type textarea "nao estou achando o botao con"
type textarea "x"
type textarea "nao estou achando o botao conf"
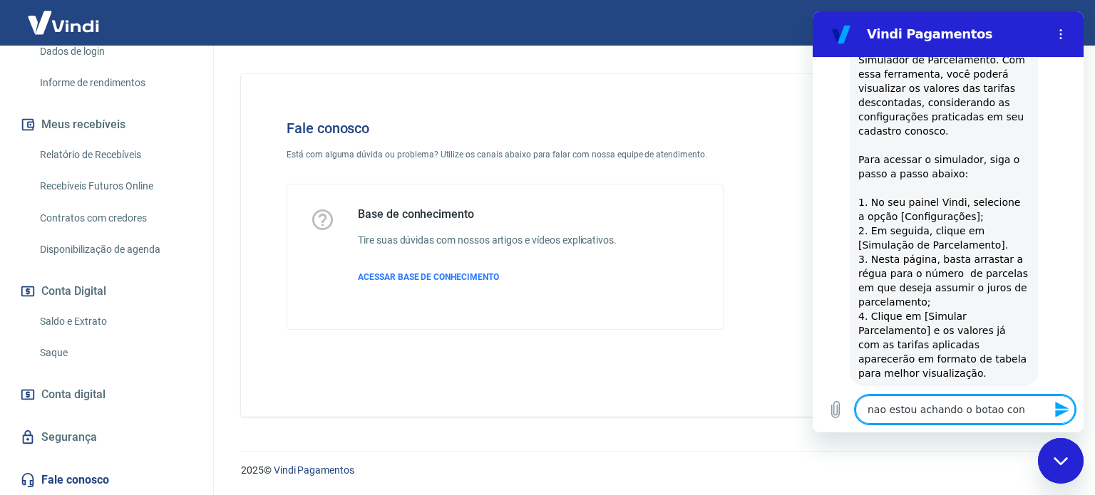
type textarea "x"
type textarea "nao estou achando o botao confi"
type textarea "x"
type textarea "nao estou achando o botao config"
type textarea "x"
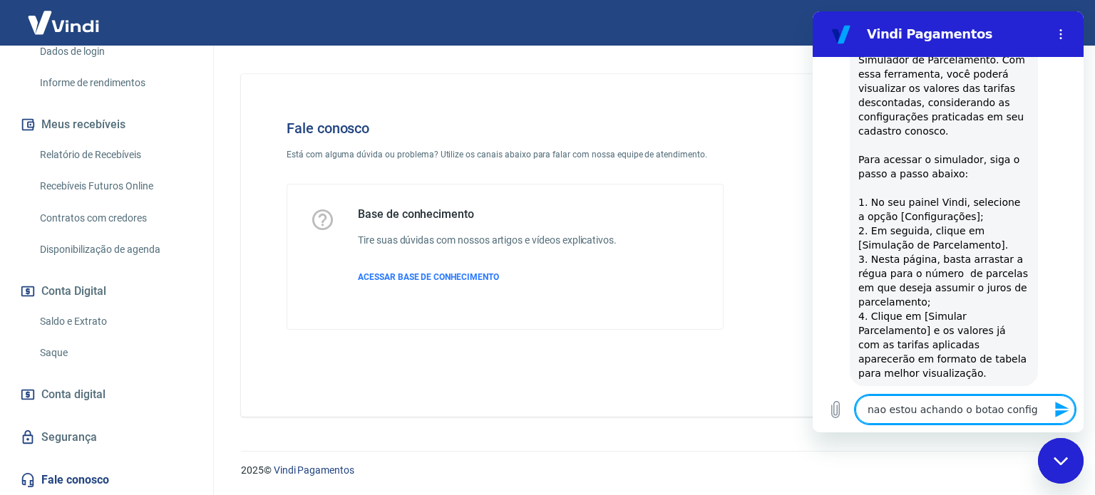
type textarea "nao estou achando o botao configu"
type textarea "x"
type textarea "nao estou achando o botao configur"
type textarea "x"
type textarea "nao estou achando o botao configura"
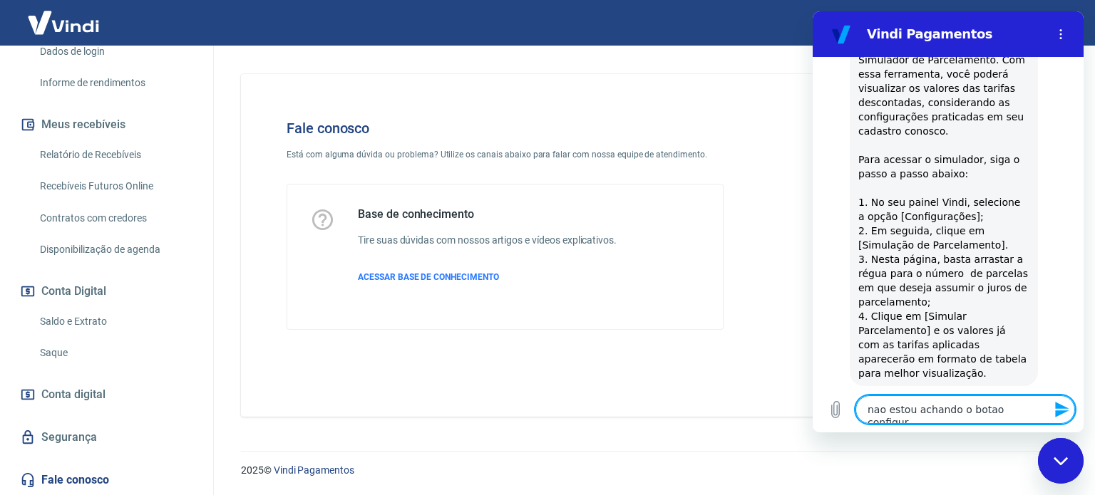
type textarea "x"
type textarea "nao estou achando o botao configuraç"
type textarea "x"
type textarea "nao estou achando o botao configuraçõ"
type textarea "x"
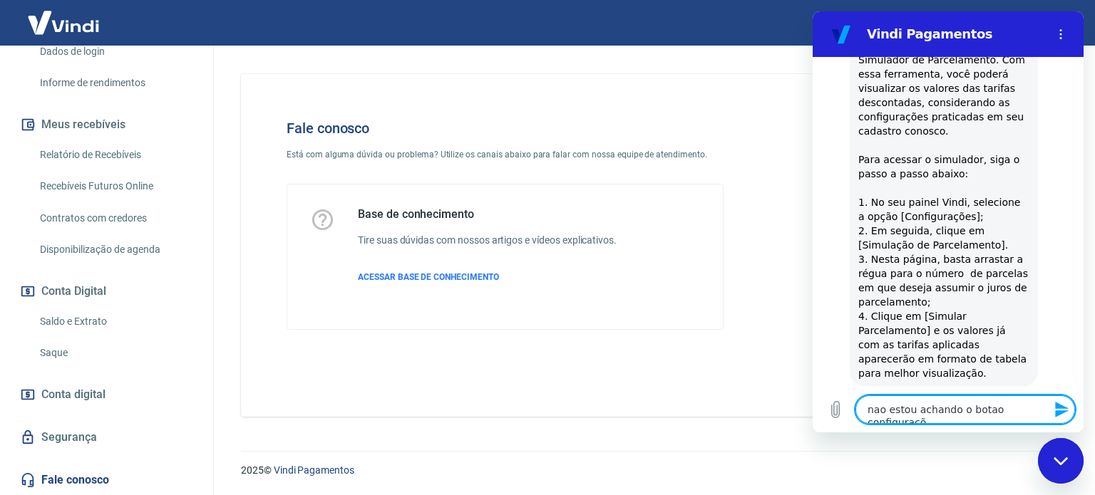
type textarea "nao estou achando o botao configuraçõe"
type textarea "x"
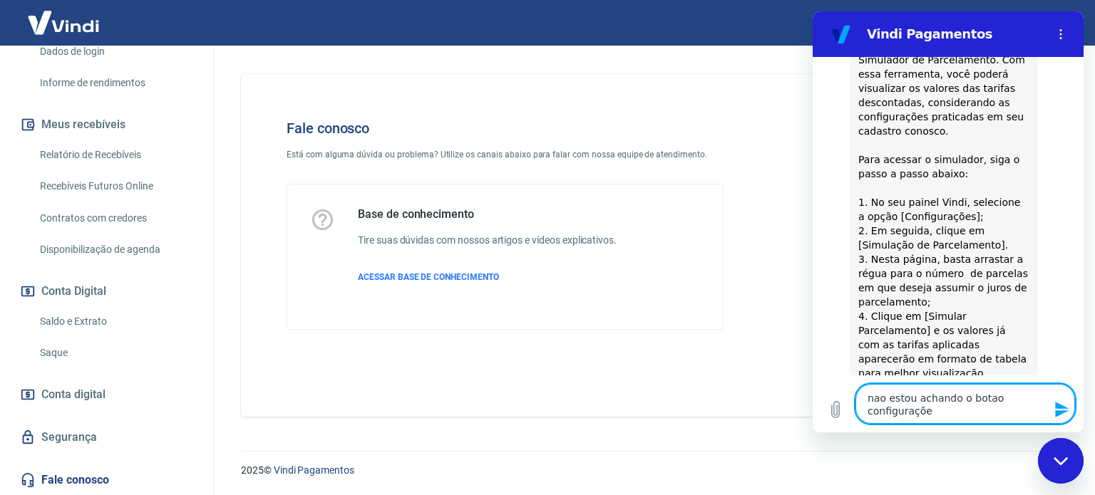
type textarea "nao estou achando o botao configurações"
type textarea "x"
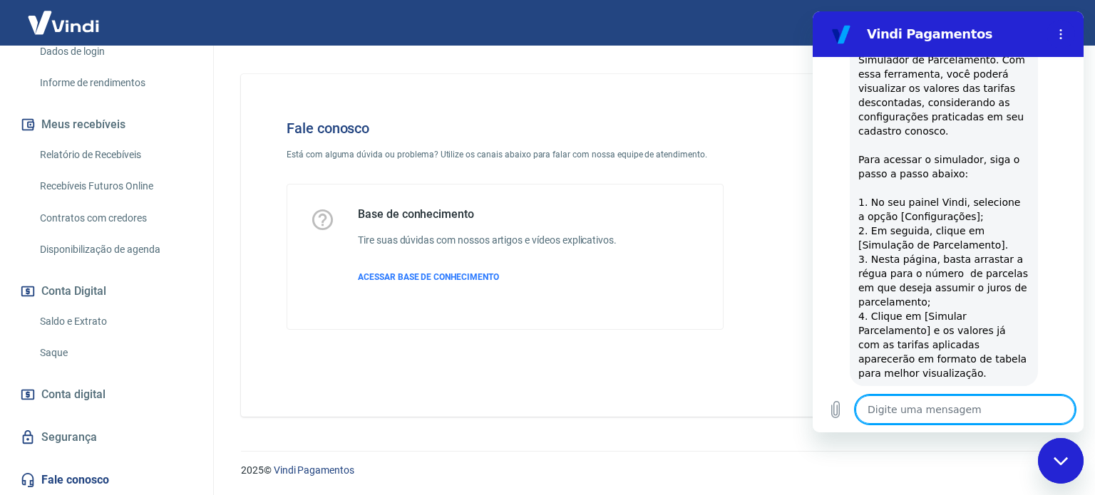
type textarea "x"
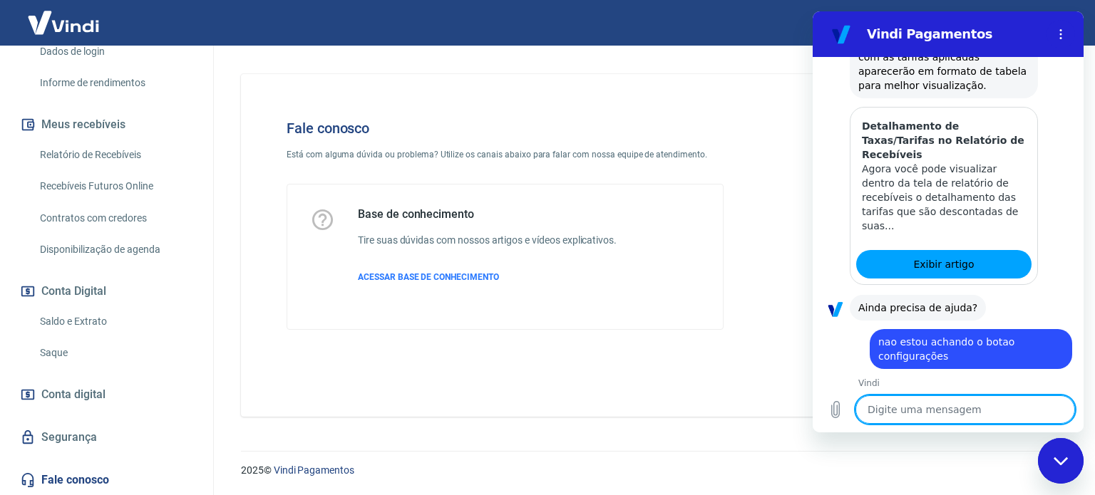
scroll to position [952, 0]
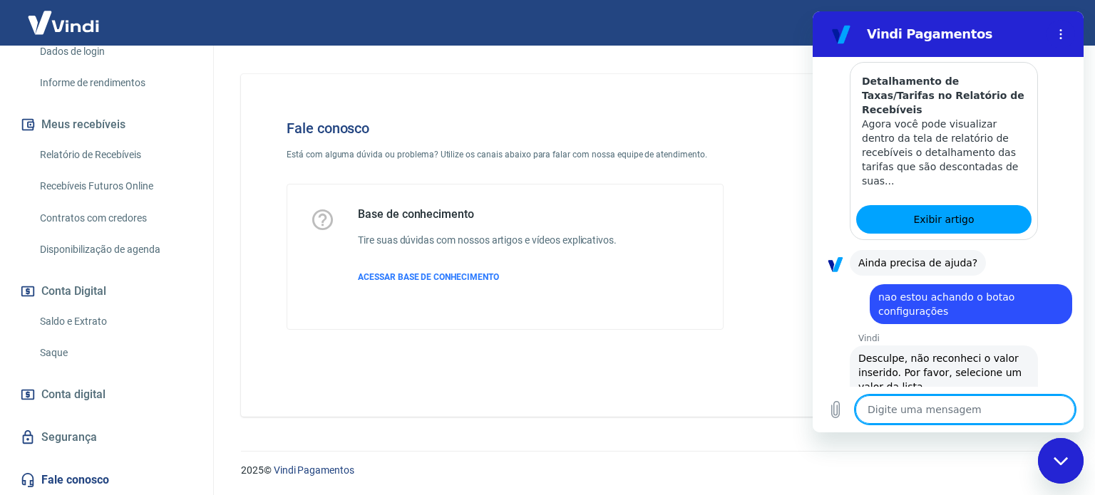
drag, startPoint x: 1076, startPoint y: 365, endPoint x: 1897, endPoint y: 398, distance: 822.5
click at [967, 411] on textarea at bounding box center [965, 410] width 220 height 29
type textarea "s"
type textarea "x"
type textarea "si"
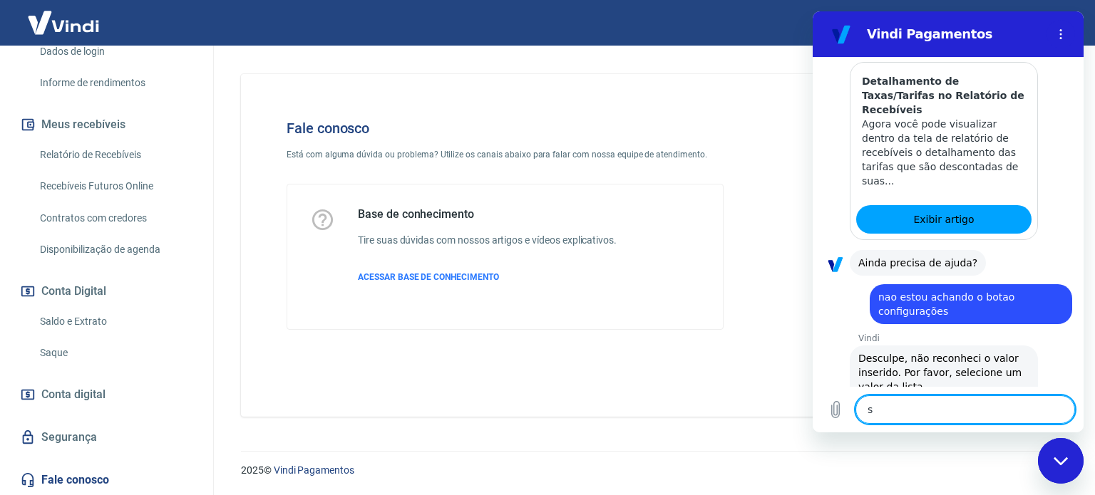
type textarea "x"
type textarea "sim"
type textarea "x"
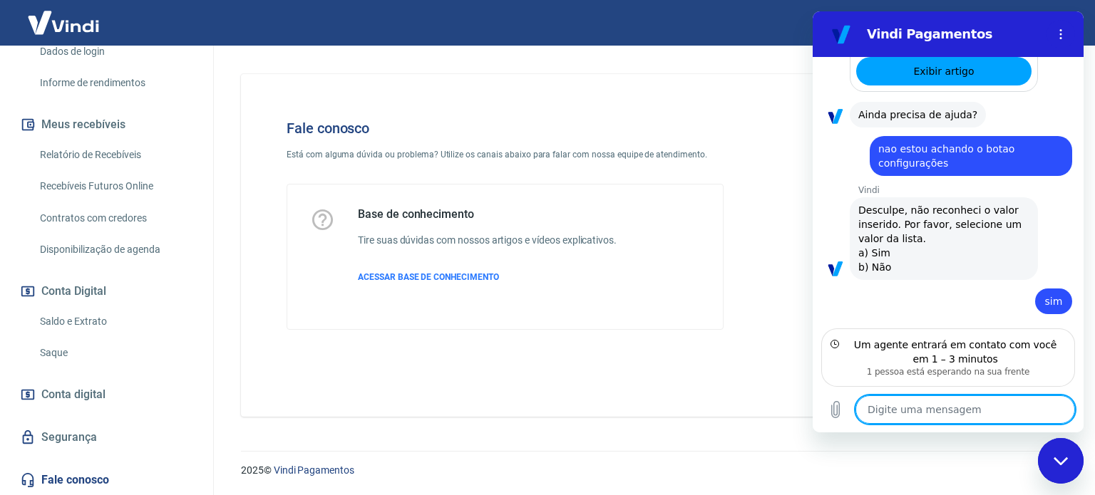
scroll to position [1086, 0]
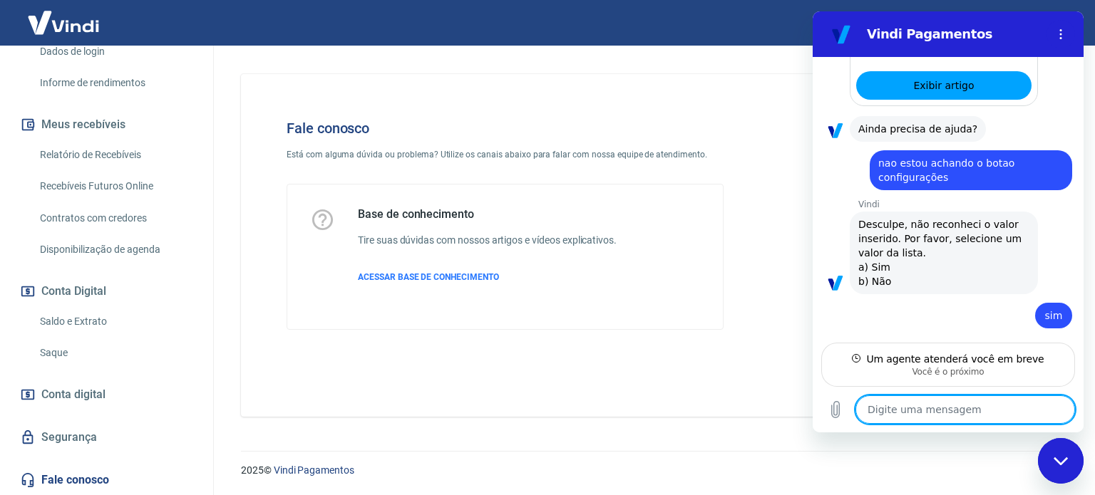
type textarea "x"
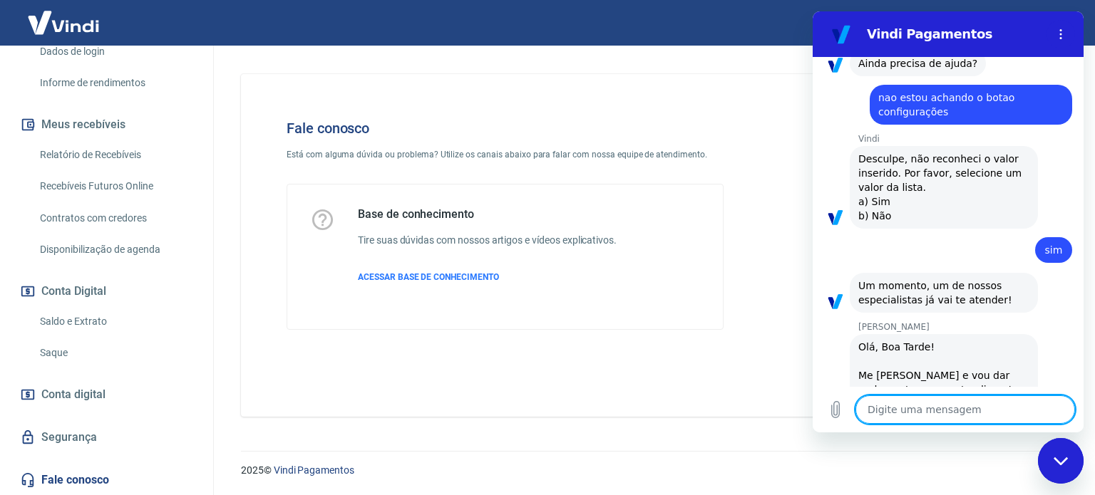
scroll to position [1154, 0]
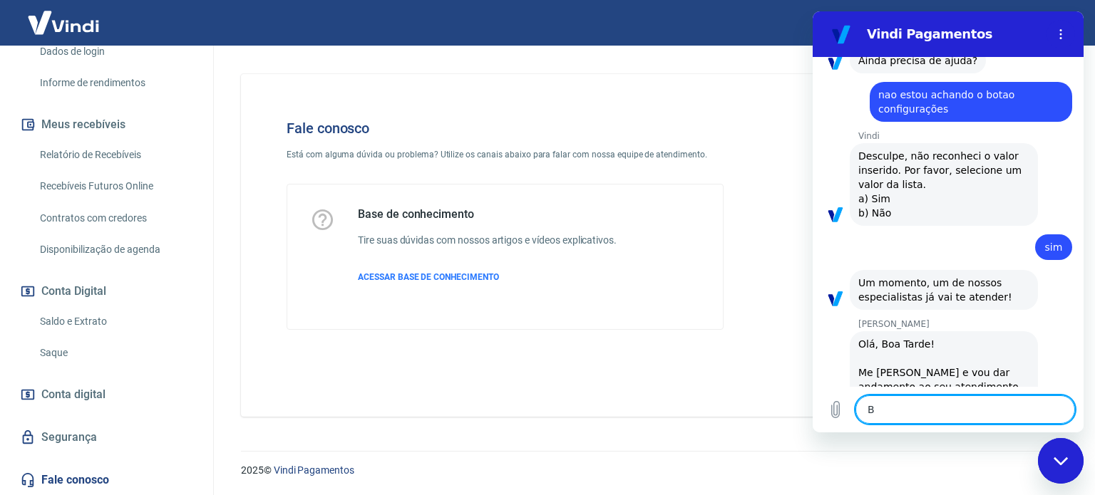
type textarea "Bo"
type textarea "x"
type textarea "Boa"
type textarea "x"
type textarea "Boa"
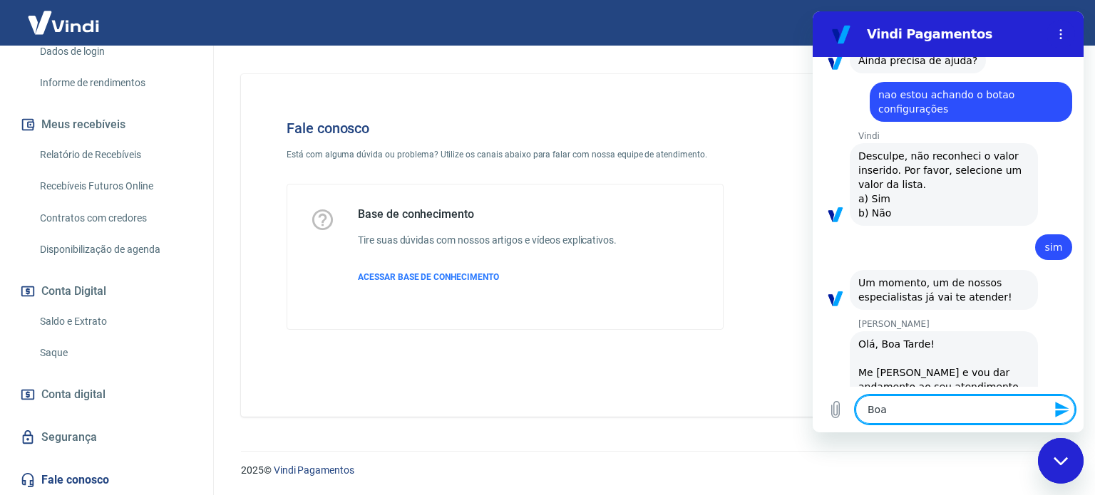
type textarea "x"
type textarea "Boa t"
type textarea "x"
type textarea "Boa ta"
type textarea "x"
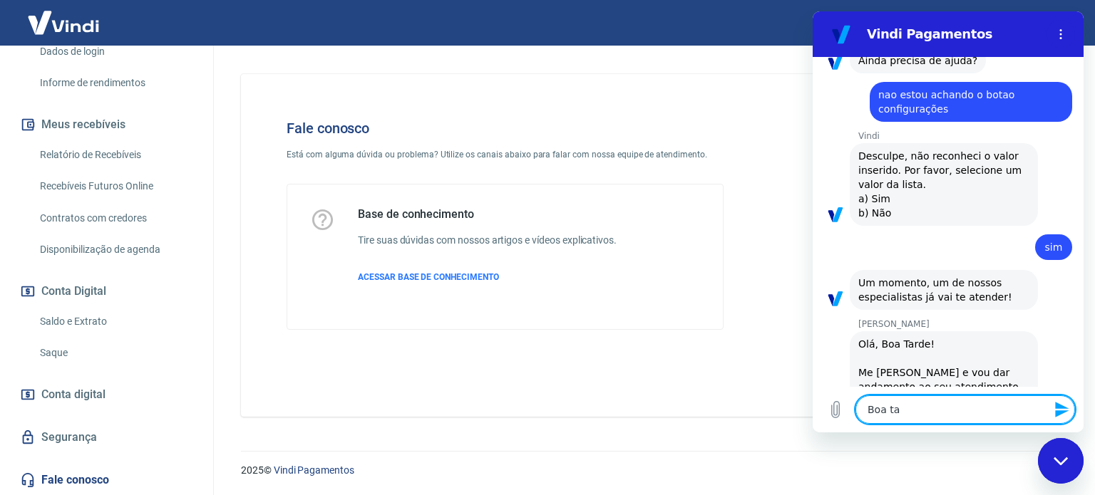
type textarea "Boa tar"
type textarea "x"
type textarea "Boa tarr"
type textarea "x"
type textarea "Boa tarrd"
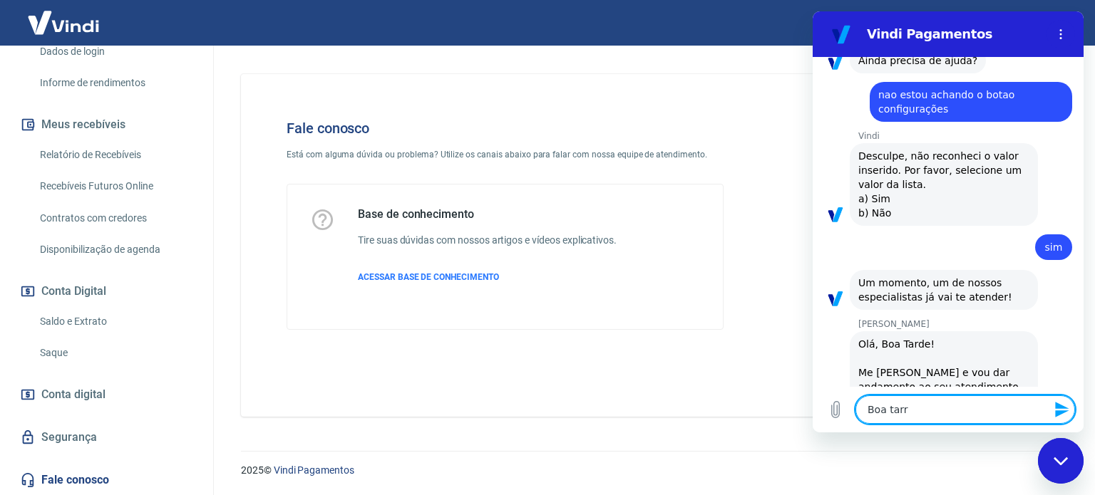
type textarea "x"
type textarea "Boa tarrde"
type textarea "x"
type textarea "Boa tarrde S"
type textarea "x"
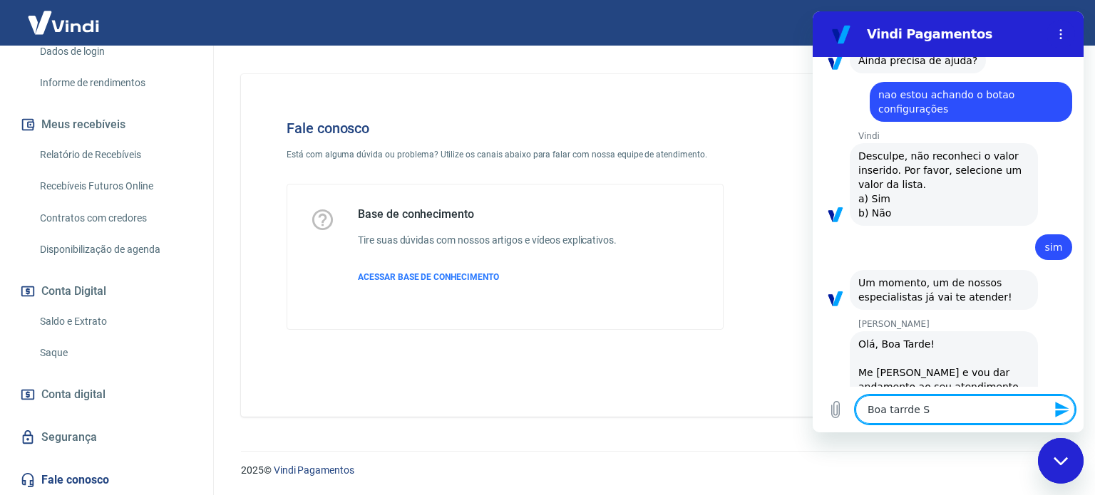
type textarea "Boa tarrde Si"
type textarea "x"
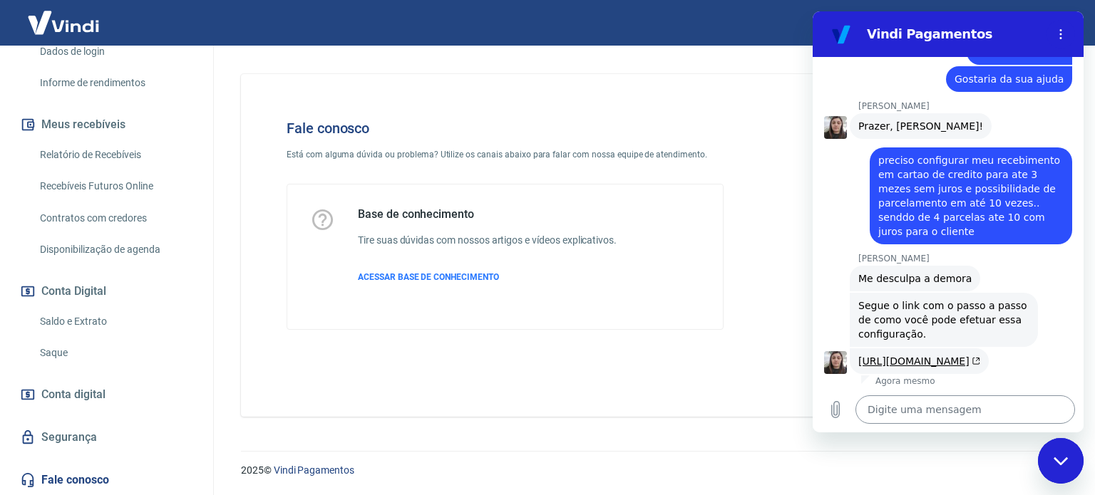
scroll to position [1596, 0]
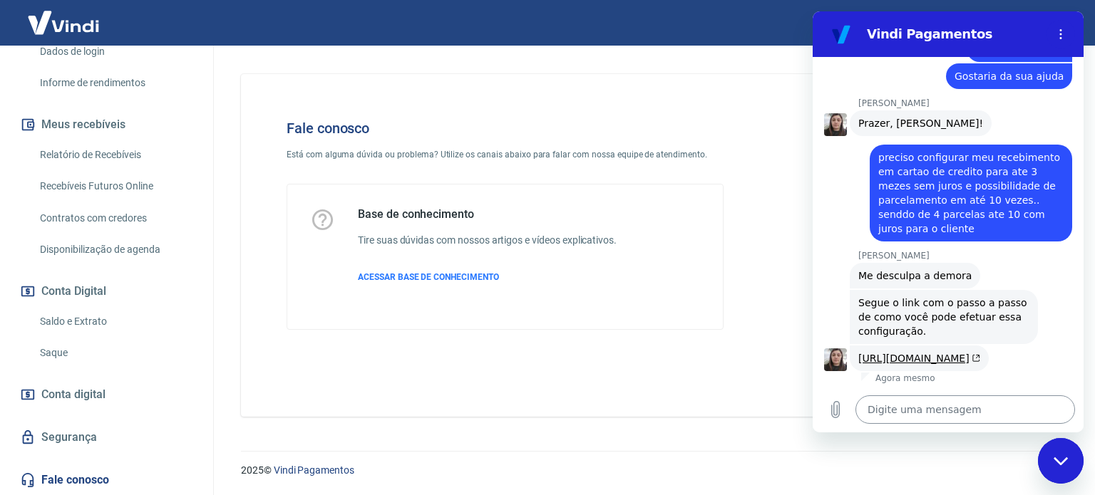
click at [914, 414] on textarea at bounding box center [965, 410] width 220 height 29
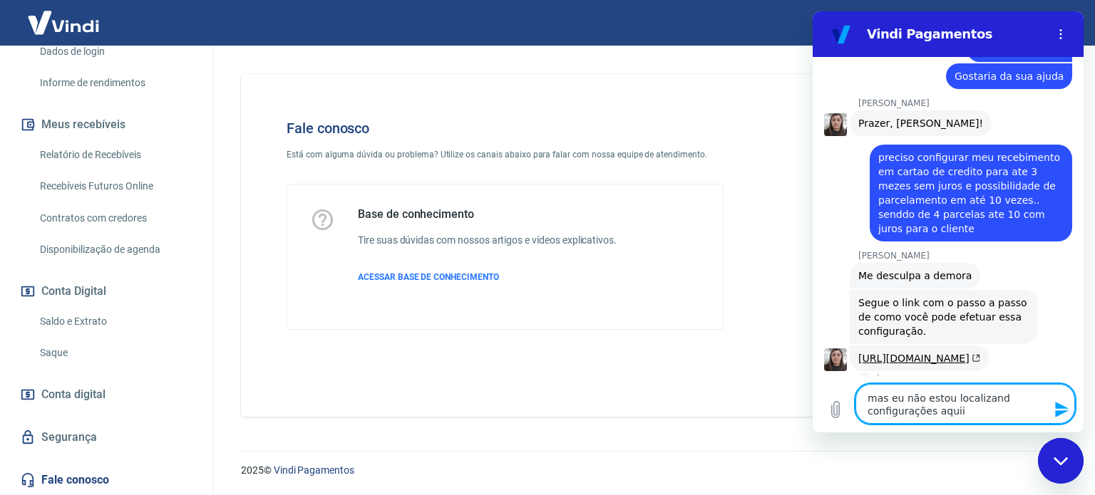
click at [989, 401] on textarea "mas eu não estou localizand configurações aquii" at bounding box center [965, 404] width 220 height 40
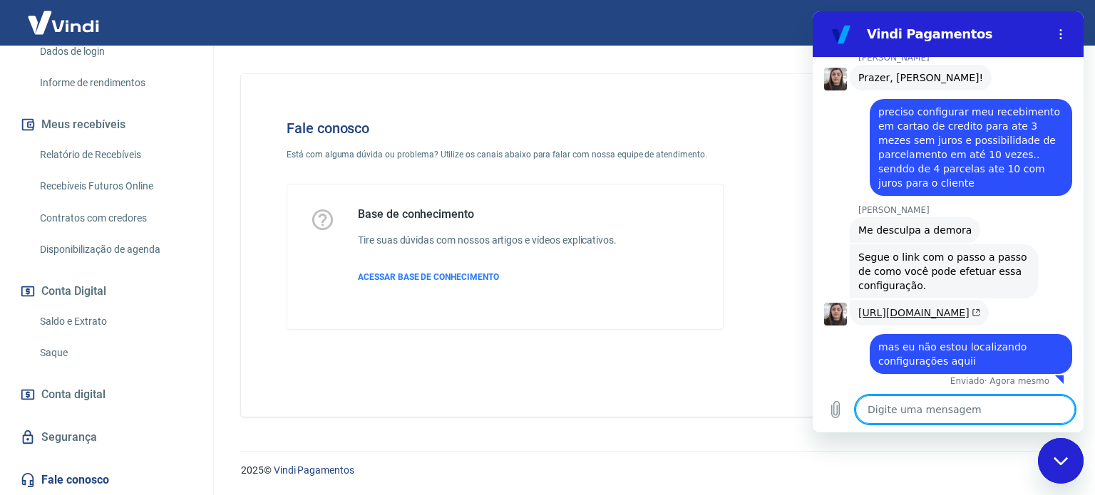
scroll to position [1644, 0]
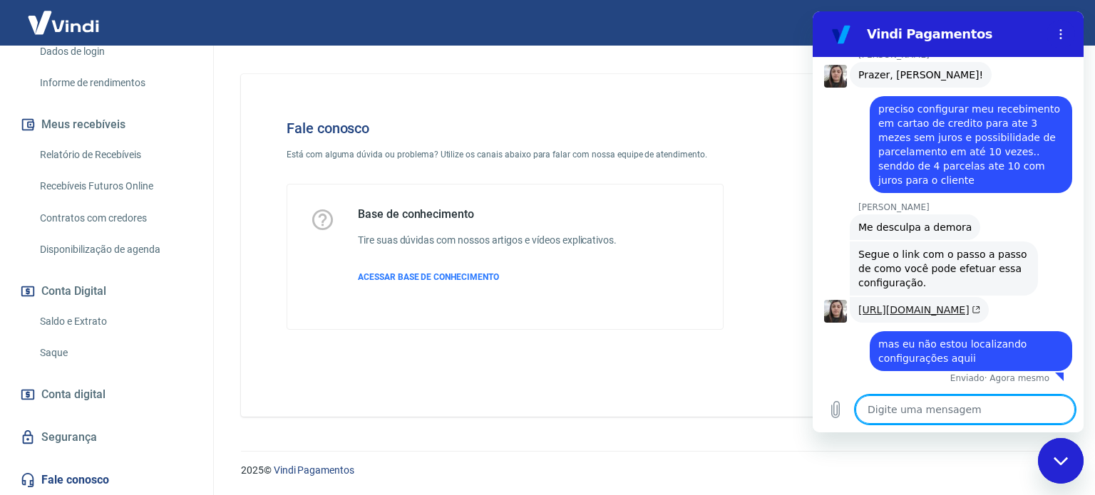
click at [902, 304] on link "[URL][DOMAIN_NAME]" at bounding box center [919, 309] width 122 height 11
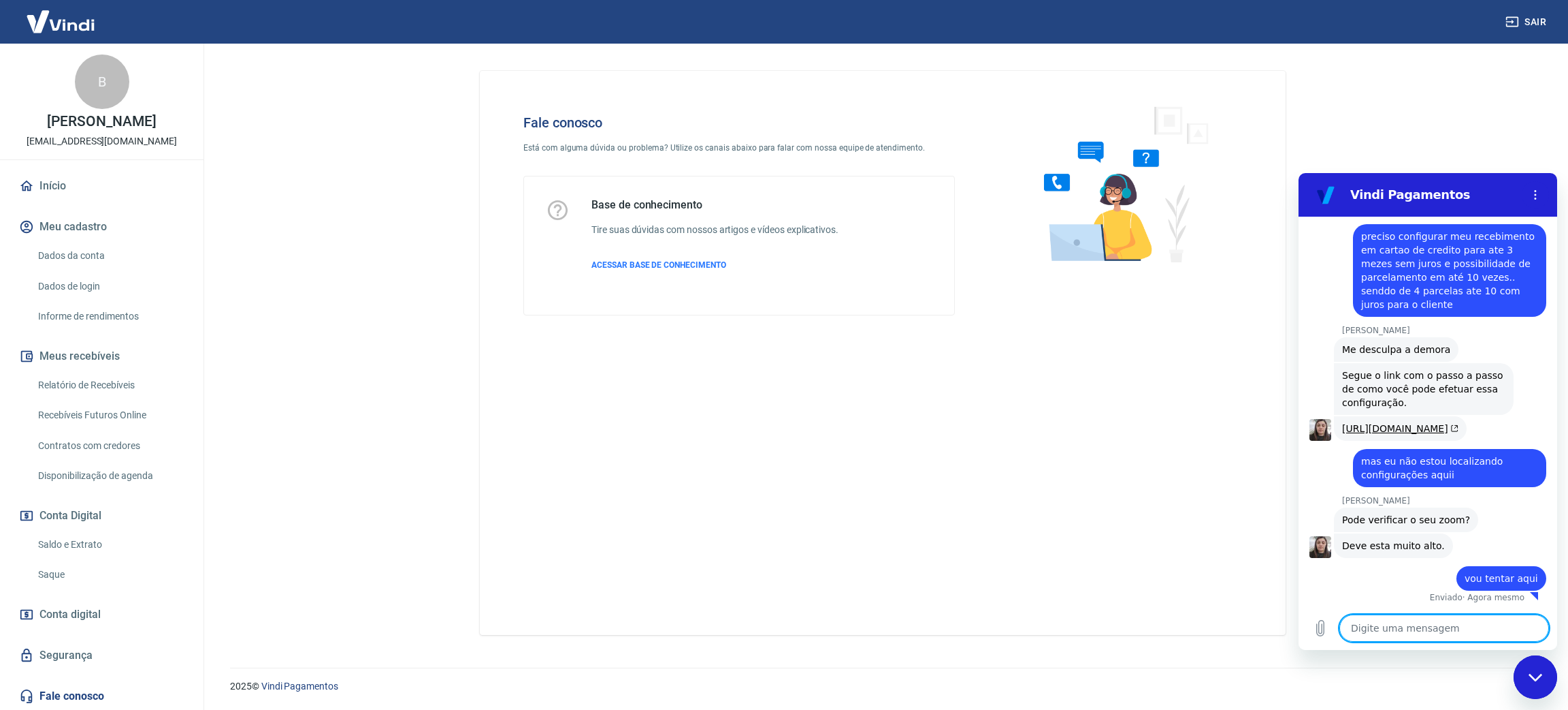
scroll to position [1628, 0]
click at [1045, 473] on div "Fechar janela de mensagens" at bounding box center [1536, 677] width 41 height 41
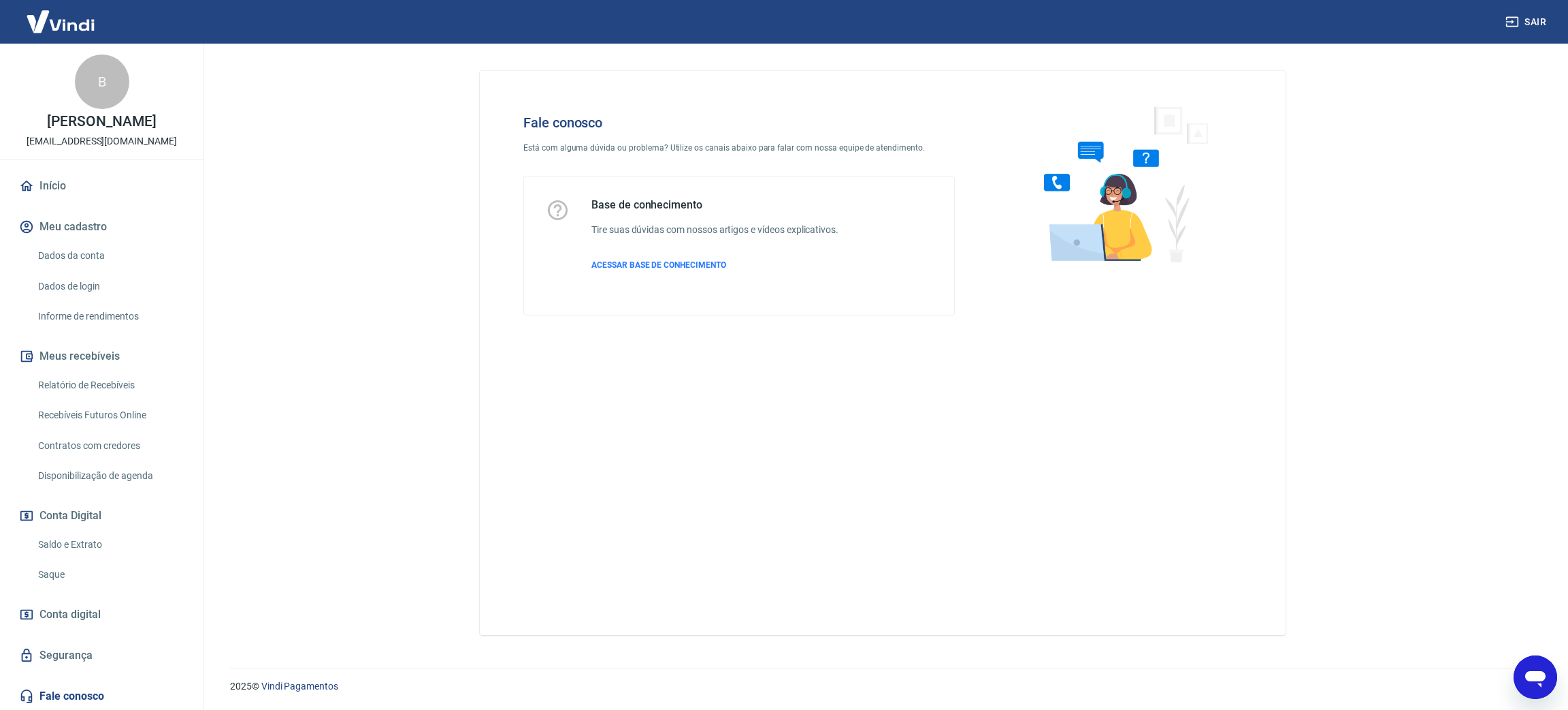
click at [255, 473] on main "Fale conosco Está com alguma dúvida ou problema? Utilize os canais abaixo para …" at bounding box center [883, 377] width 1371 height 666
click at [1045, 473] on div "Abrir janela de mensagens" at bounding box center [1536, 677] width 41 height 41
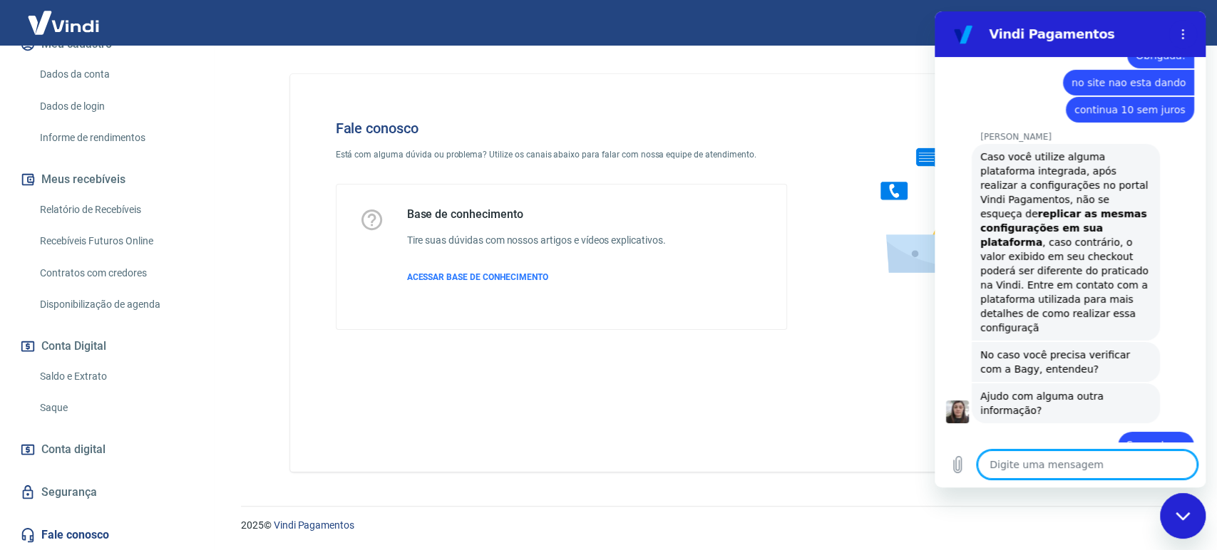
scroll to position [3323, 0]
